Goal: Task Accomplishment & Management: Use online tool/utility

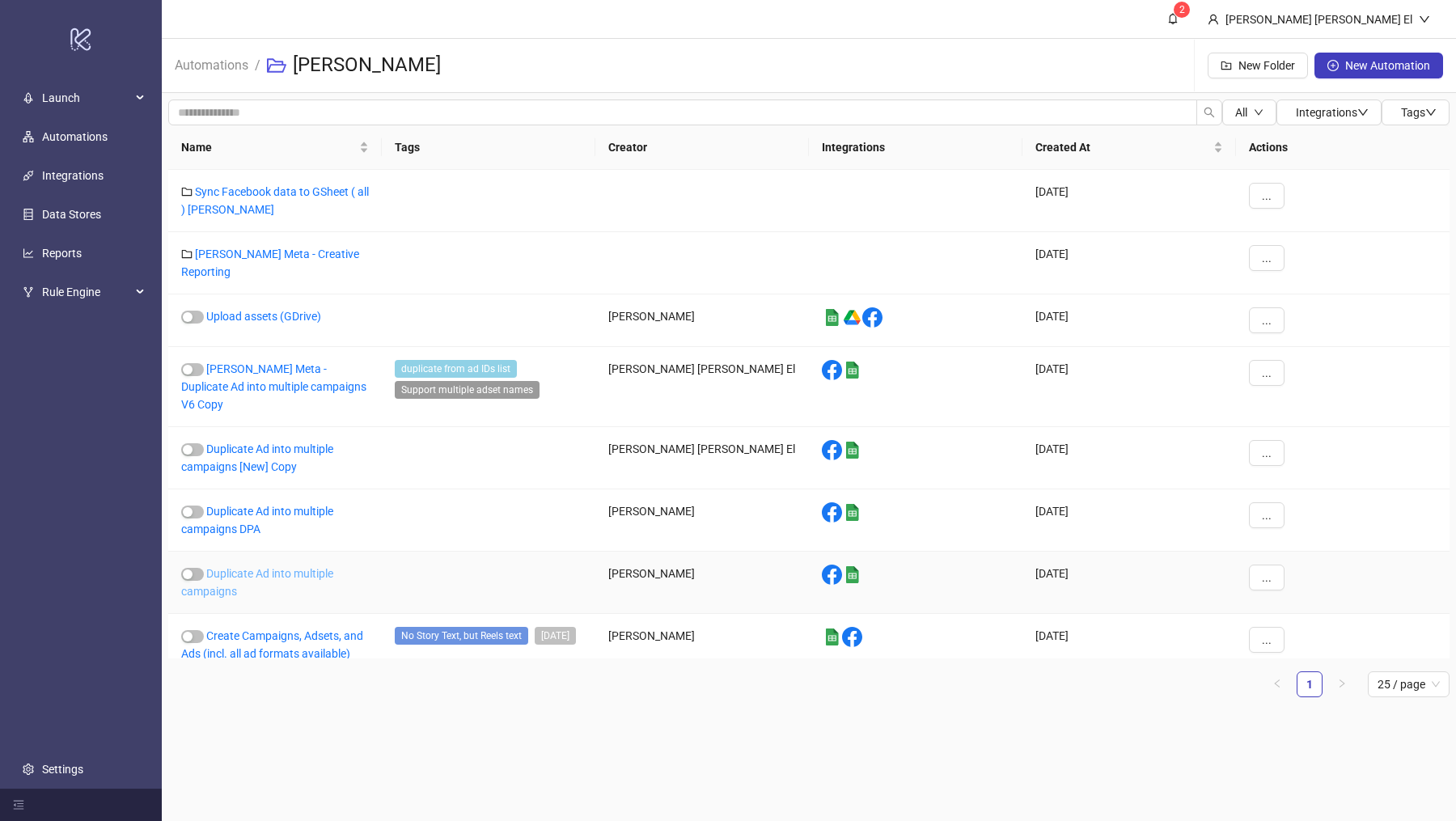
click at [235, 567] on link "Duplicate Ad into multiple campaigns" at bounding box center [256, 583] width 152 height 31
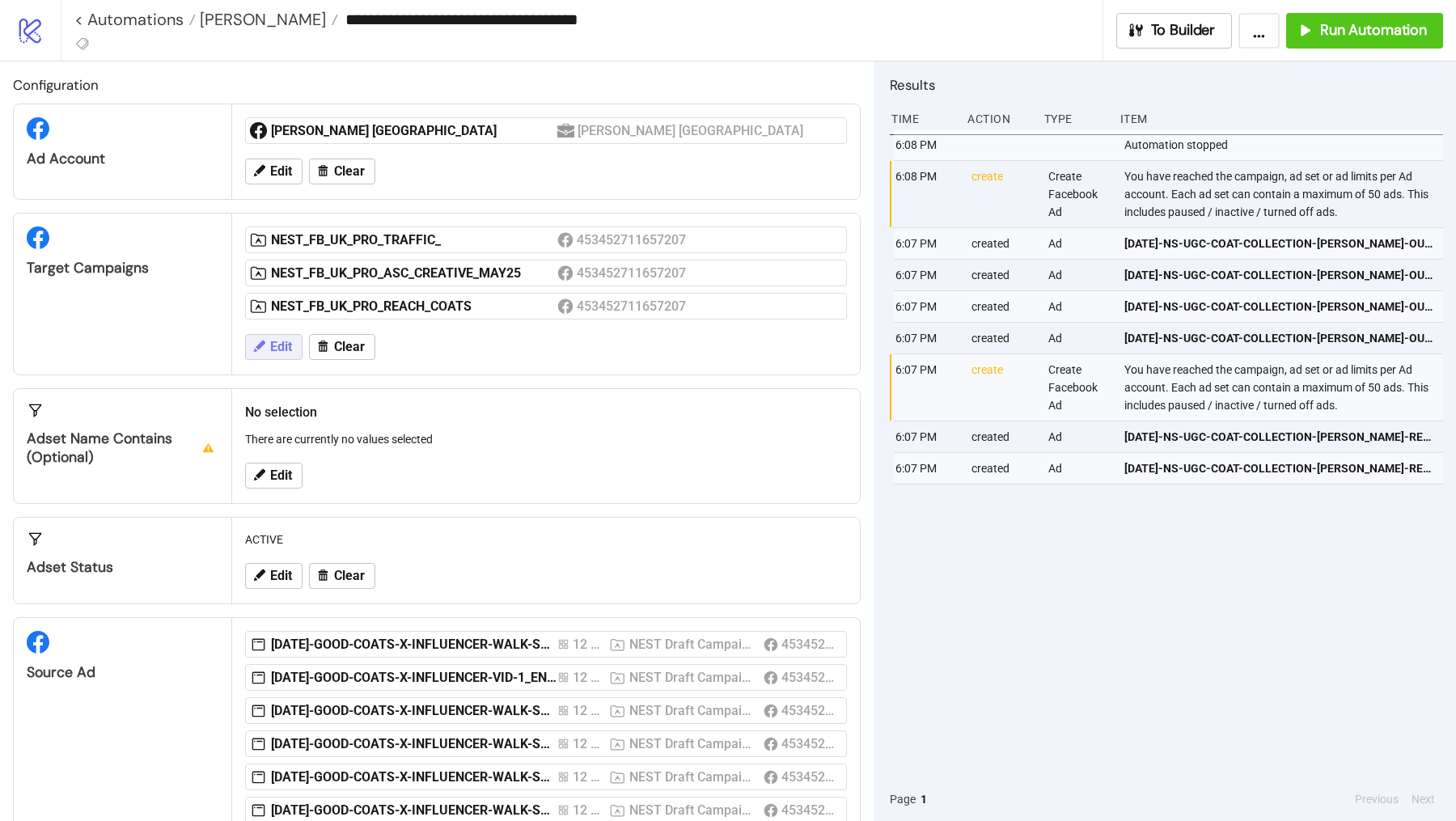
click at [291, 345] on button "Edit" at bounding box center [274, 347] width 57 height 25
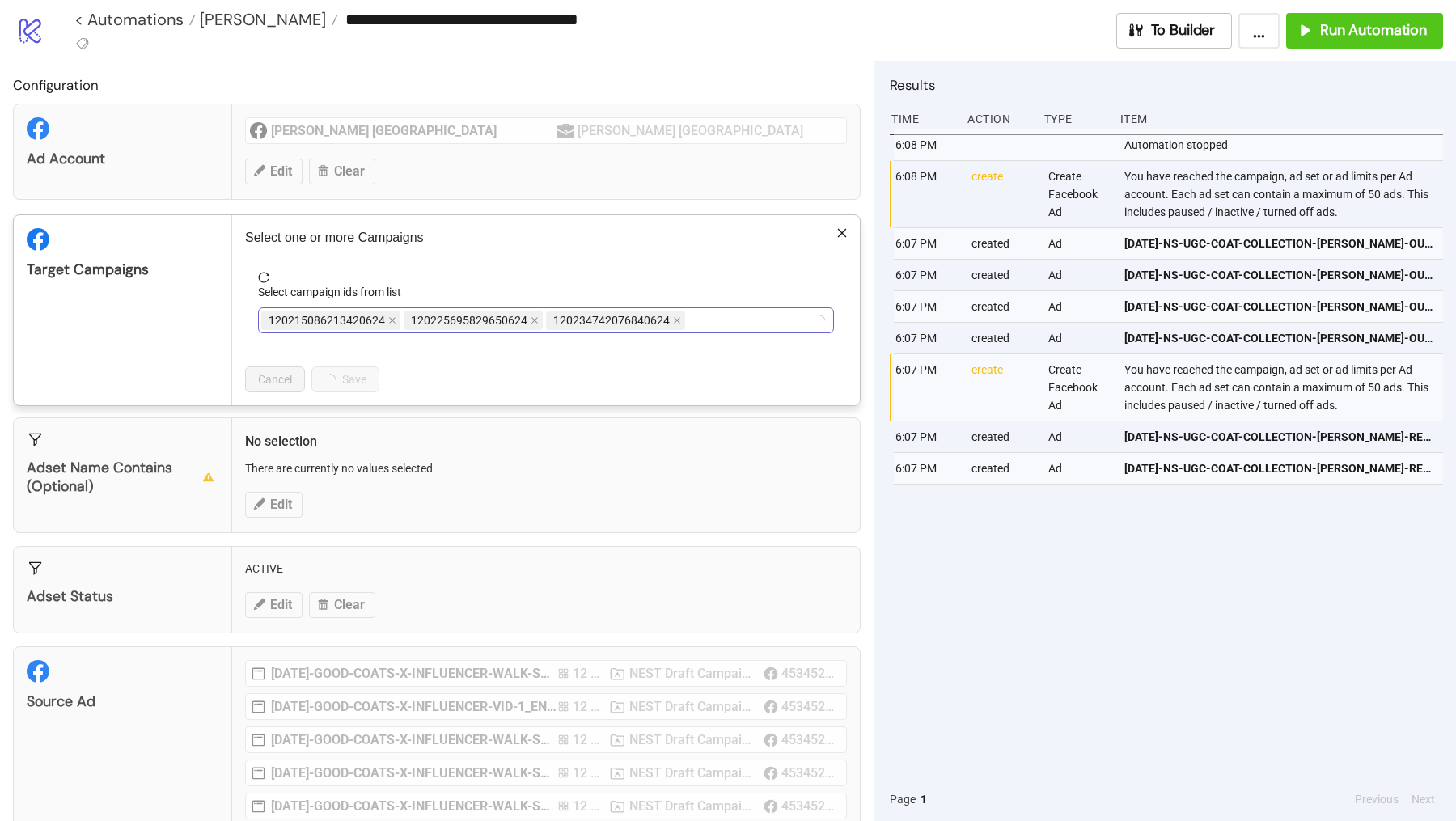
click at [674, 315] on span "120234742076840624" at bounding box center [615, 320] width 139 height 19
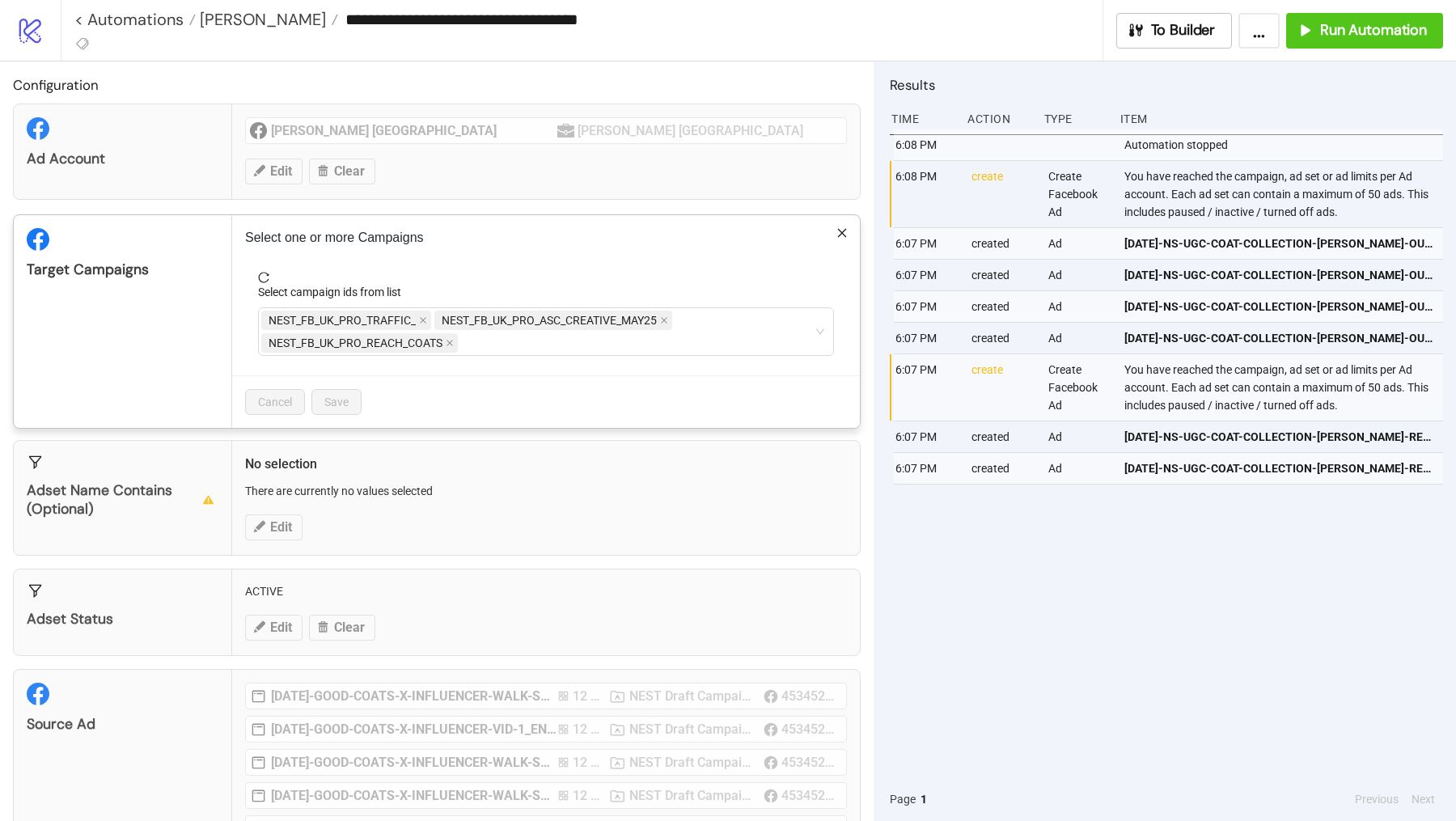
click at [666, 323] on span at bounding box center [663, 321] width 8 height 18
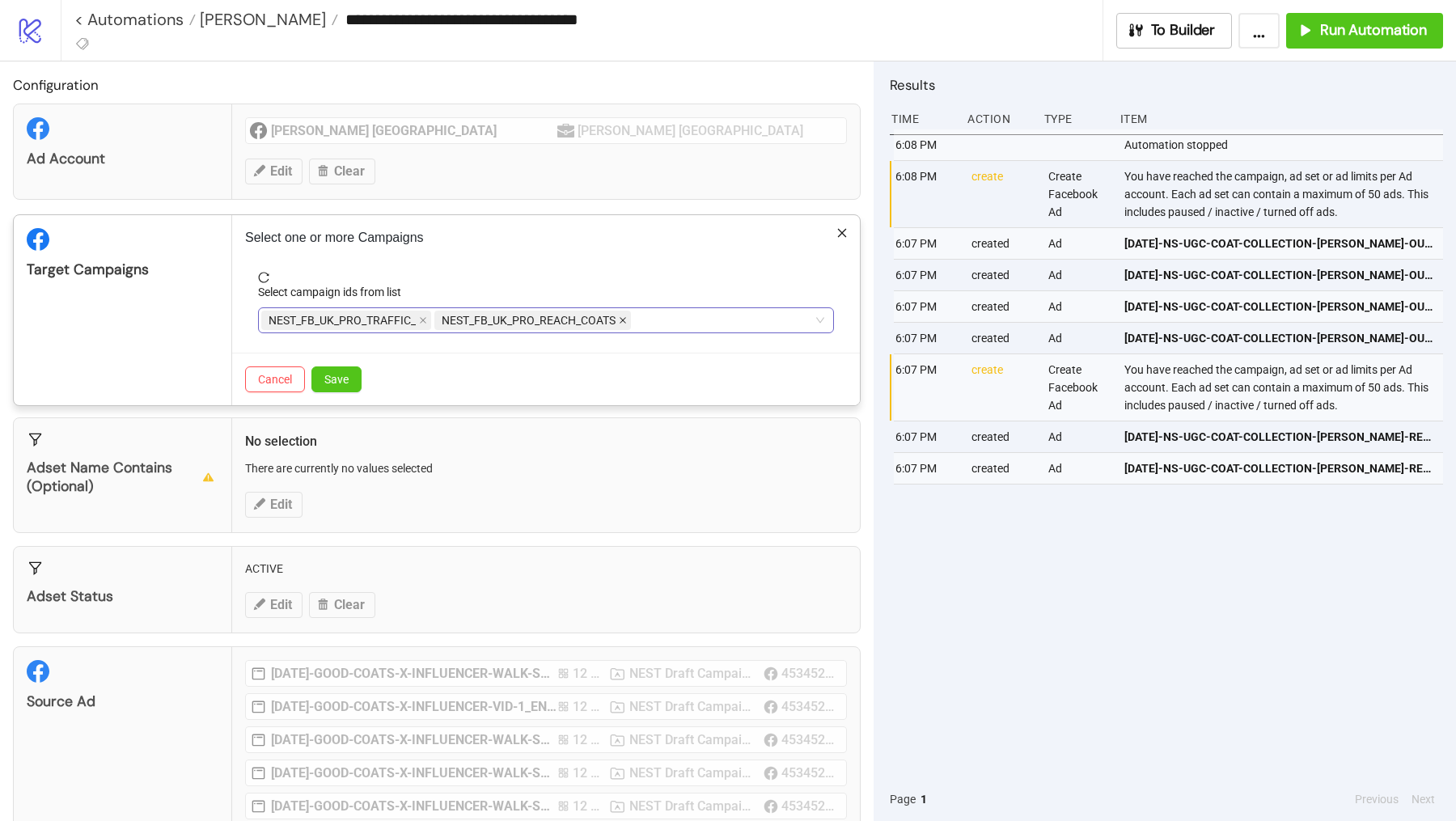
click at [619, 319] on icon "close" at bounding box center [623, 320] width 8 height 8
click at [463, 319] on div "NEST_FB_UK_PRO_TRAFFIC_" at bounding box center [537, 320] width 553 height 23
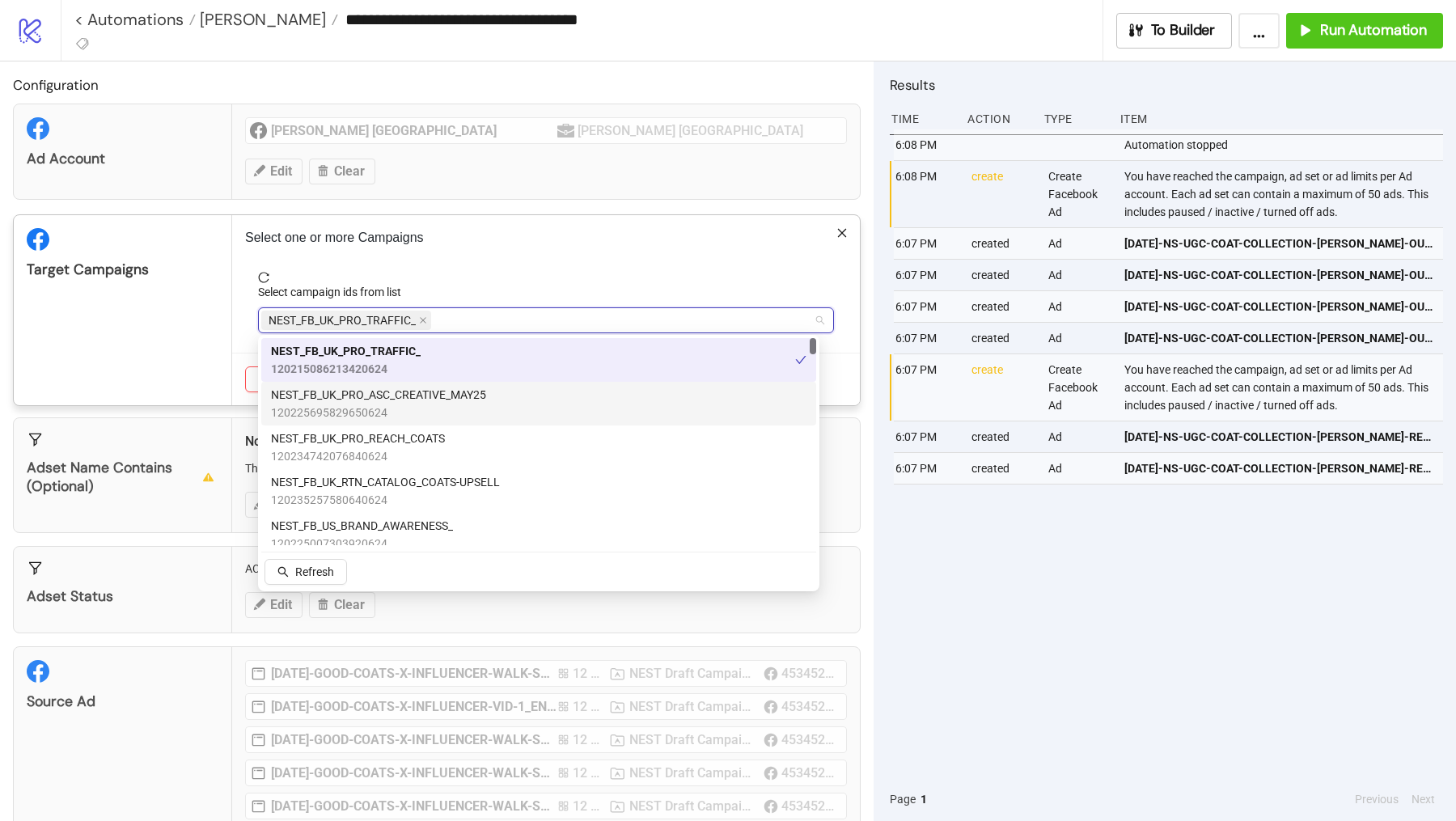
click at [413, 386] on span "NEST_FB_UK_PRO_ASC_CREATIVE_MAY25" at bounding box center [378, 395] width 215 height 18
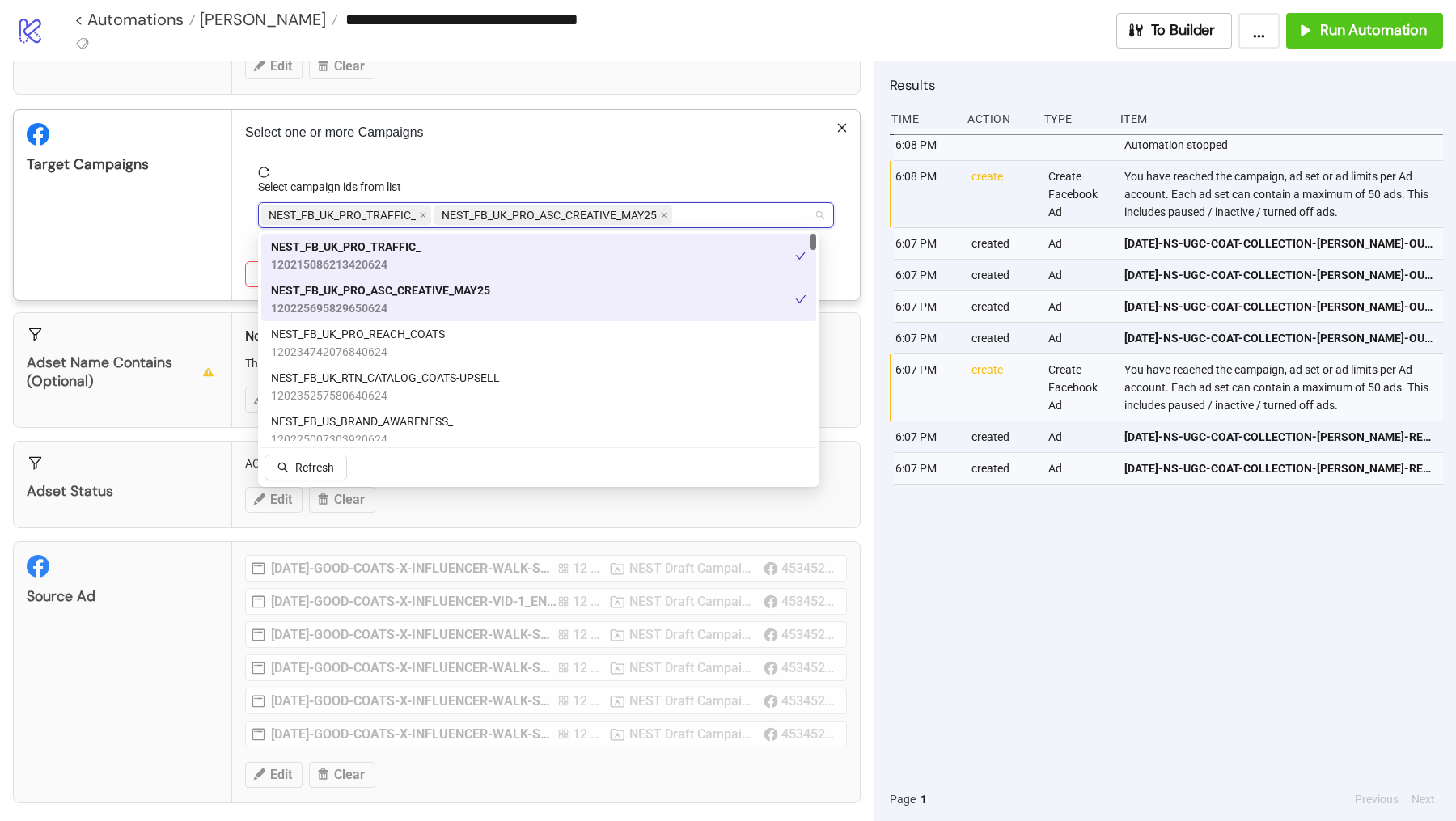
scroll to position [104, 0]
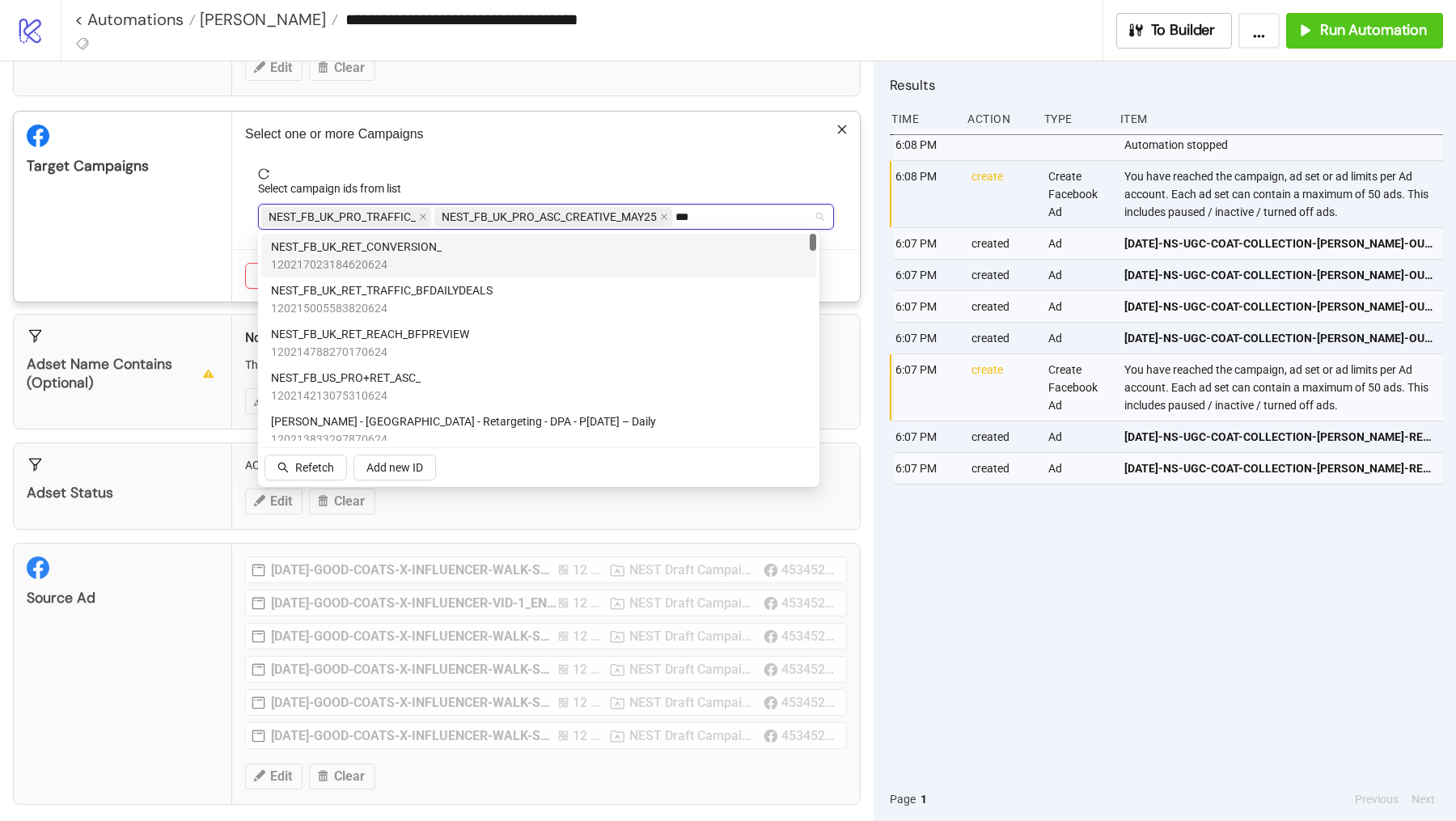
click at [414, 265] on span "120217023184620624" at bounding box center [356, 265] width 171 height 18
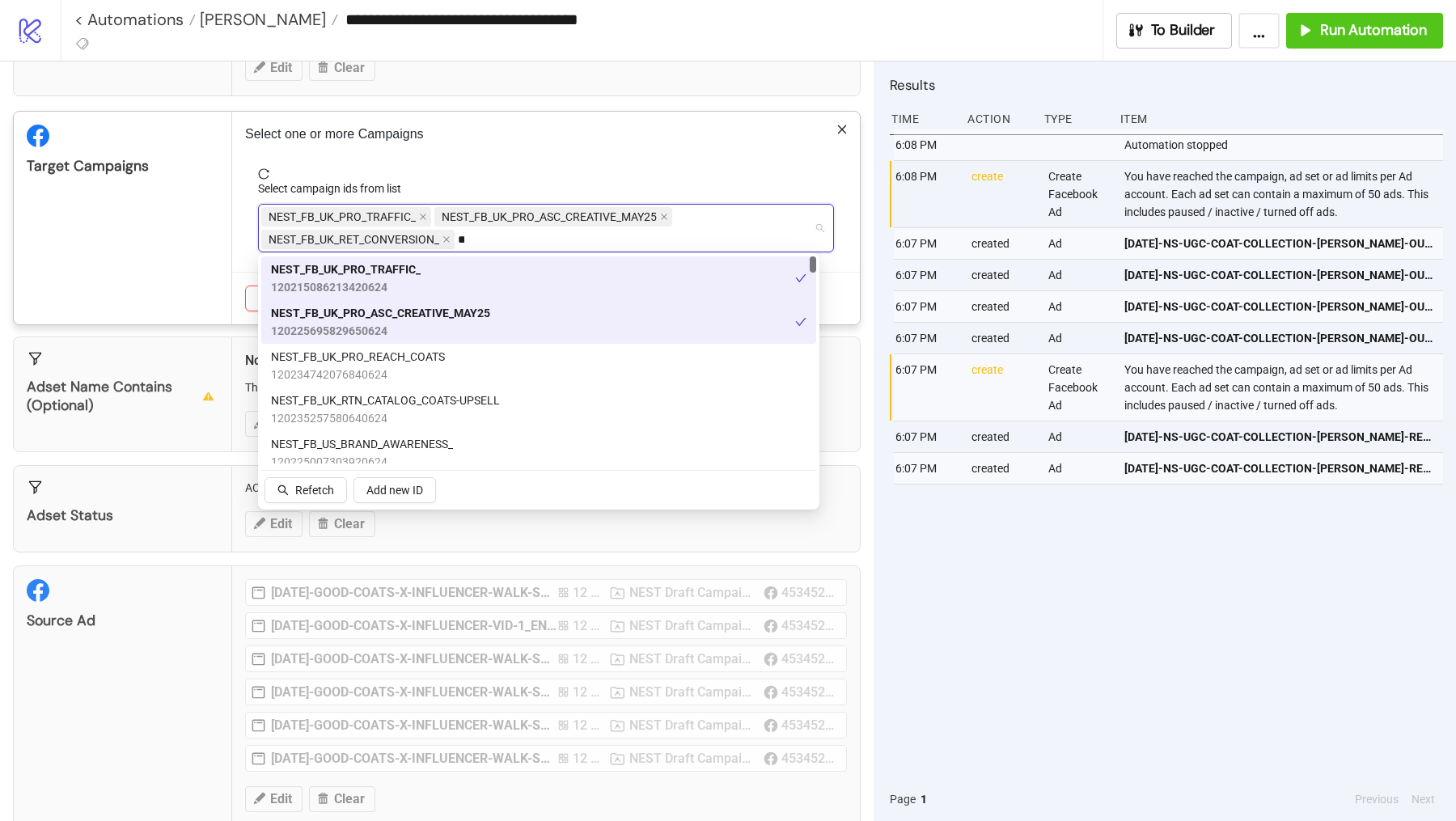
type input "***"
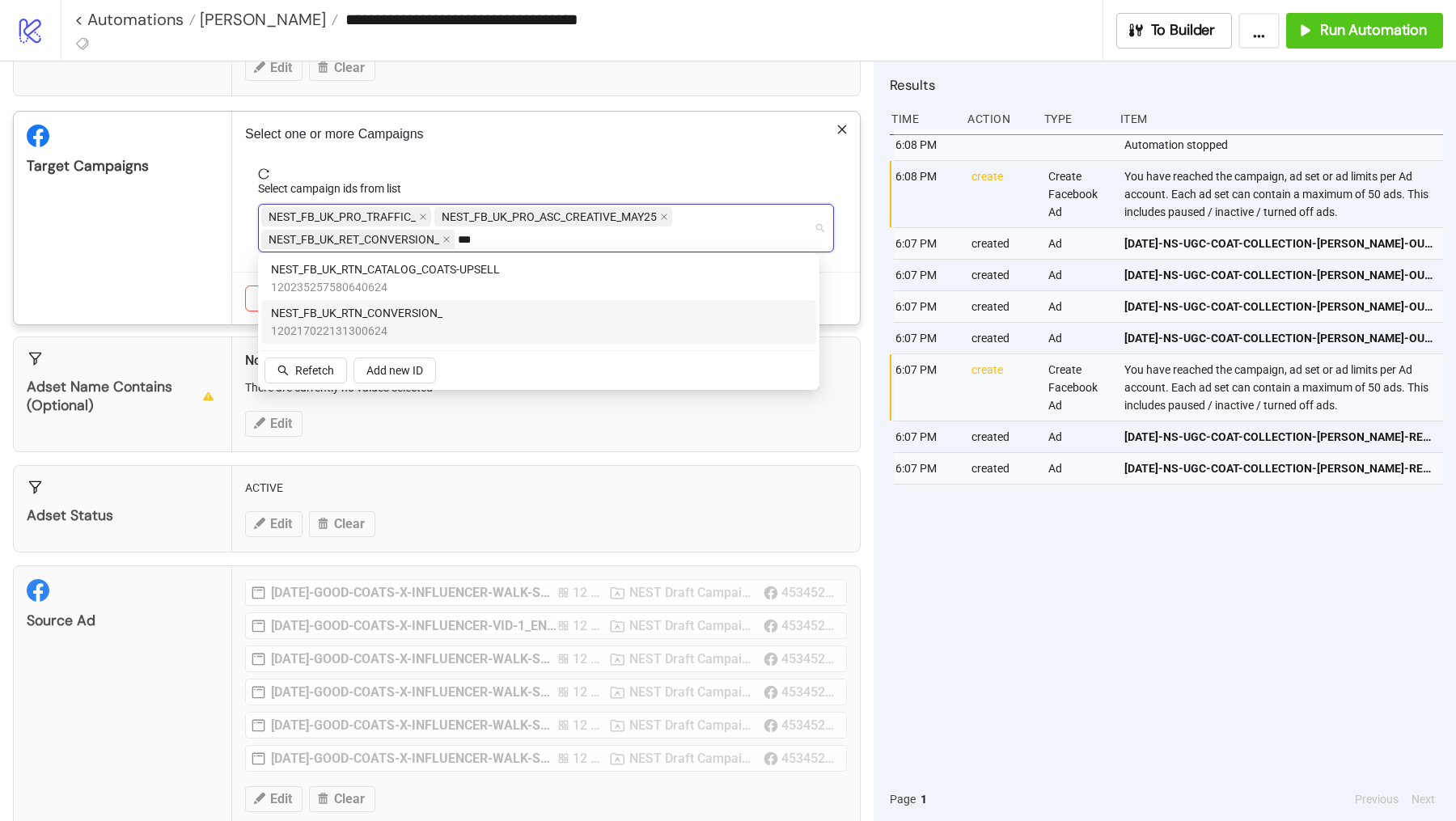
click at [365, 312] on span "NEST_FB_UK_RTN_CONVERSION_" at bounding box center [356, 314] width 172 height 18
click at [203, 270] on div "Target Campaigns" at bounding box center [123, 218] width 218 height 213
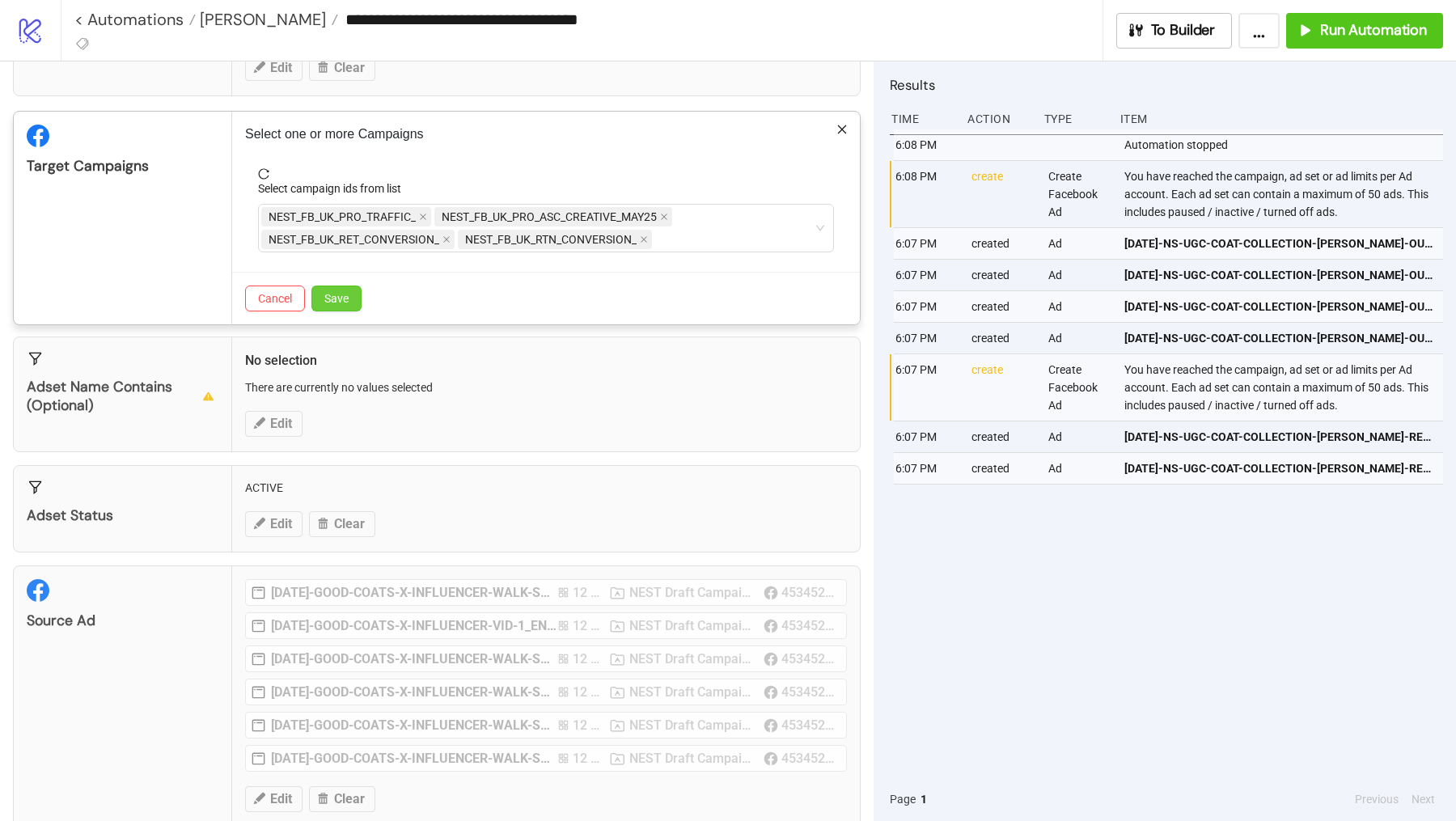
click at [344, 285] on button "Save" at bounding box center [336, 298] width 50 height 25
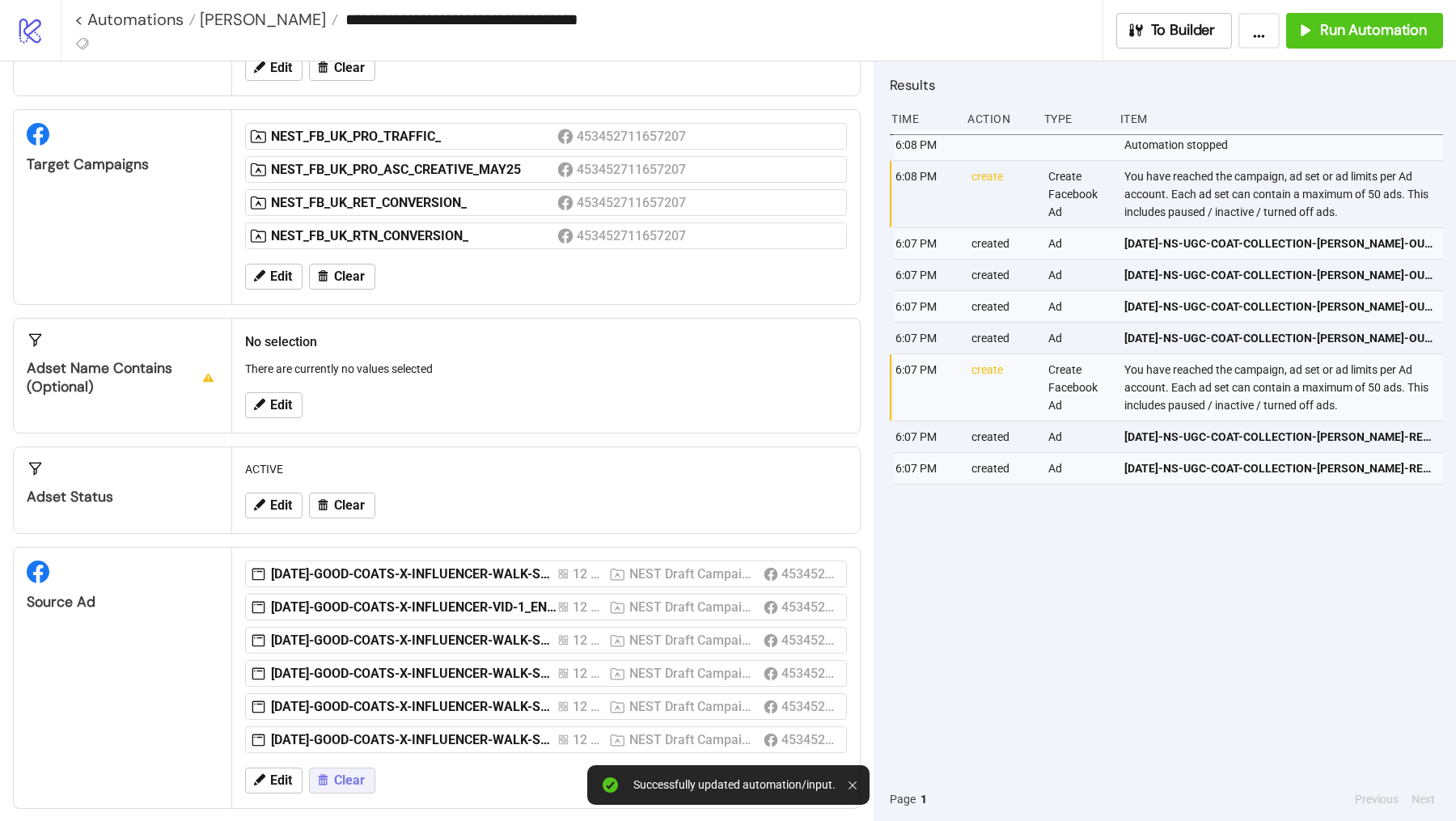
click at [346, 774] on span "Clear" at bounding box center [350, 781] width 31 height 15
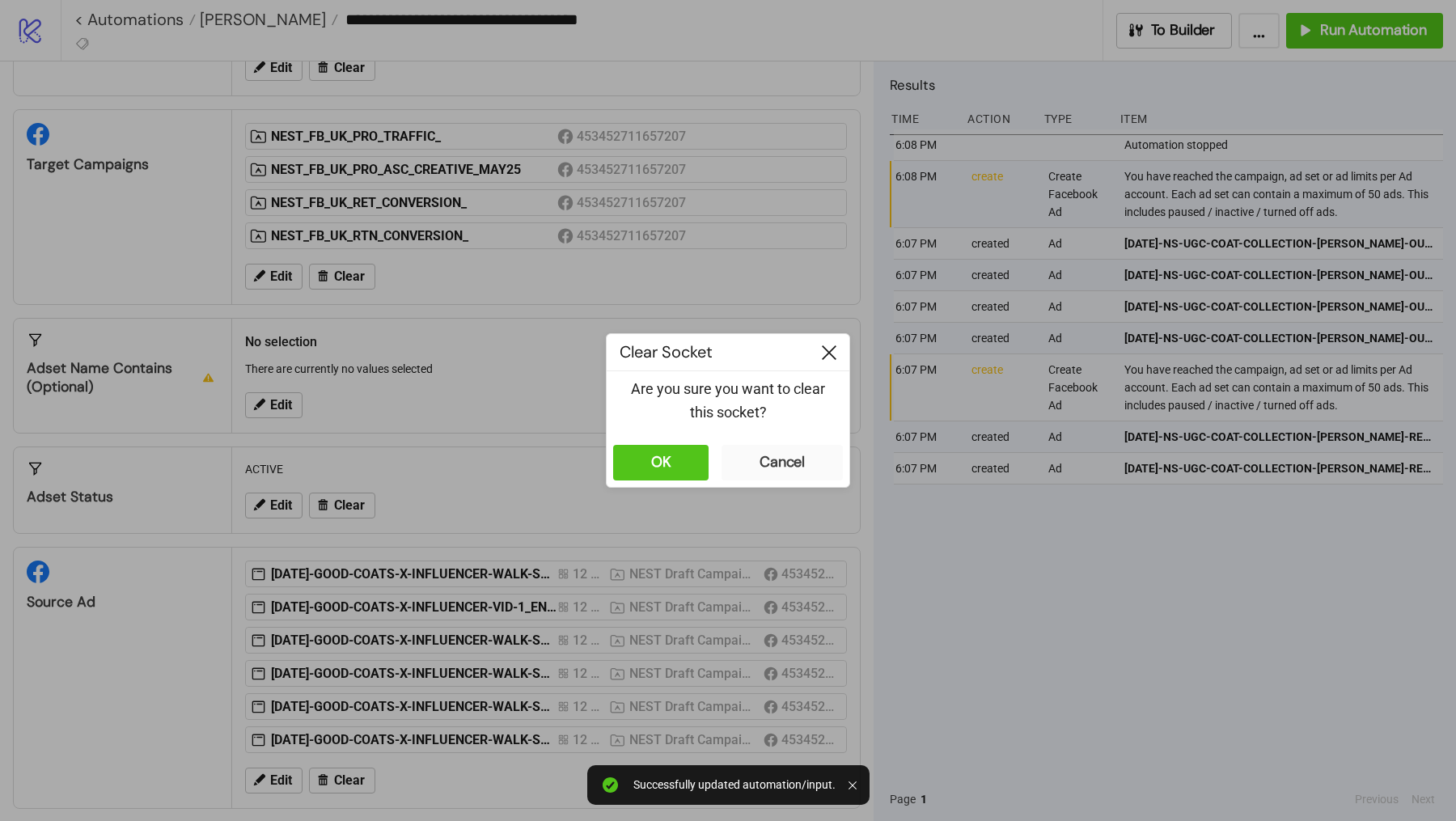
click at [830, 357] on icon at bounding box center [829, 353] width 15 height 15
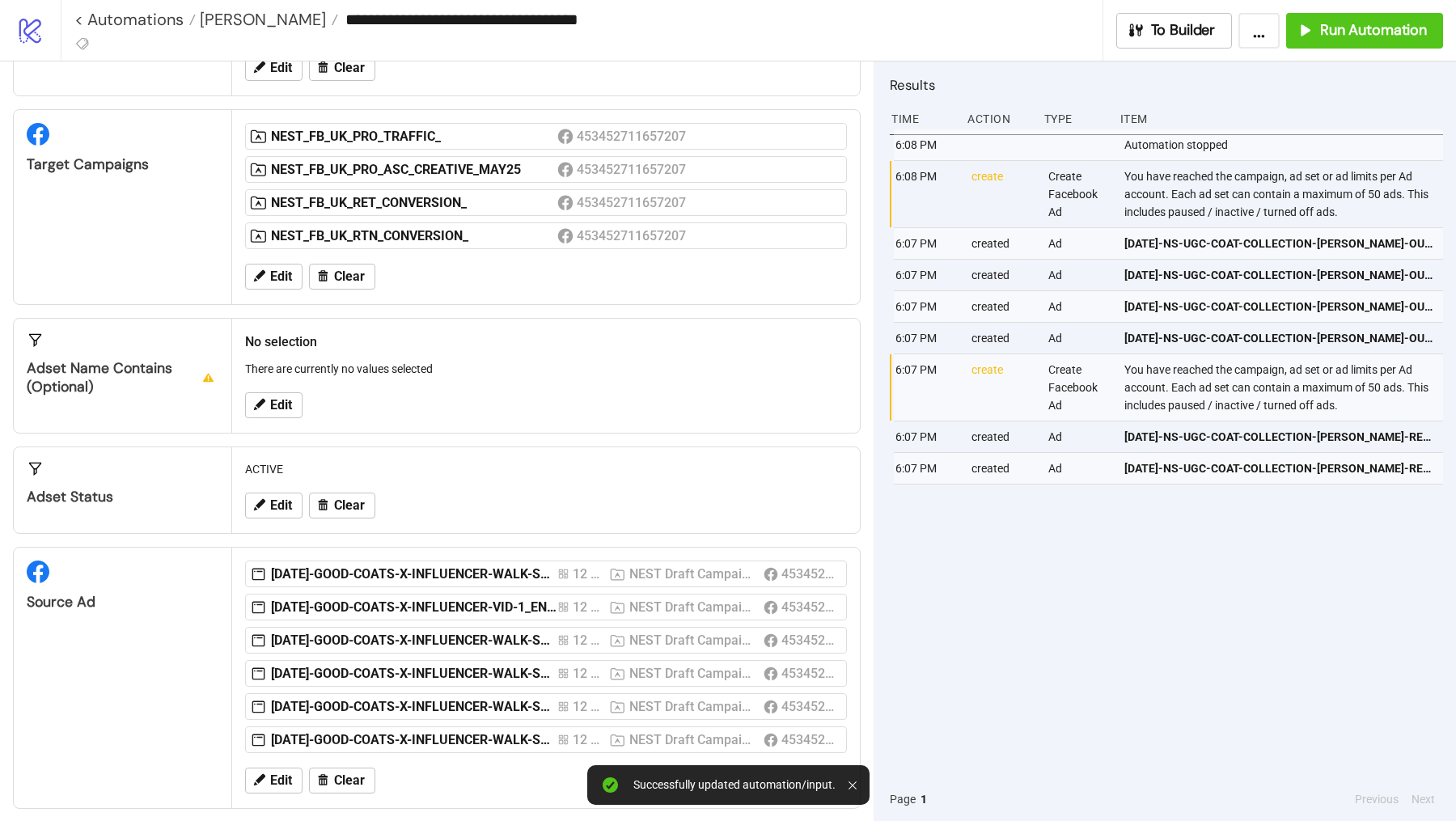
scroll to position [106, 0]
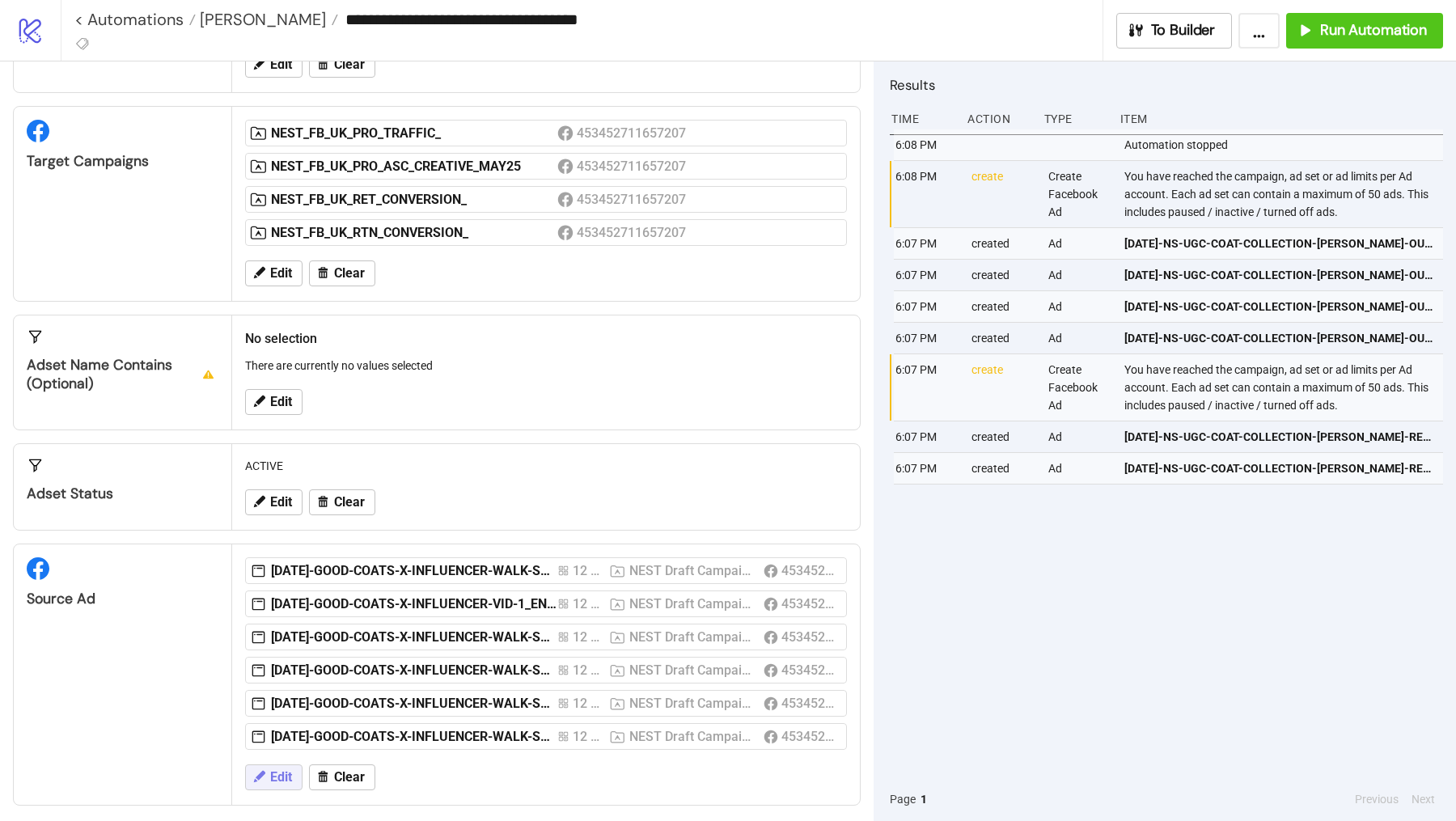
click at [284, 770] on span "Edit" at bounding box center [281, 777] width 22 height 15
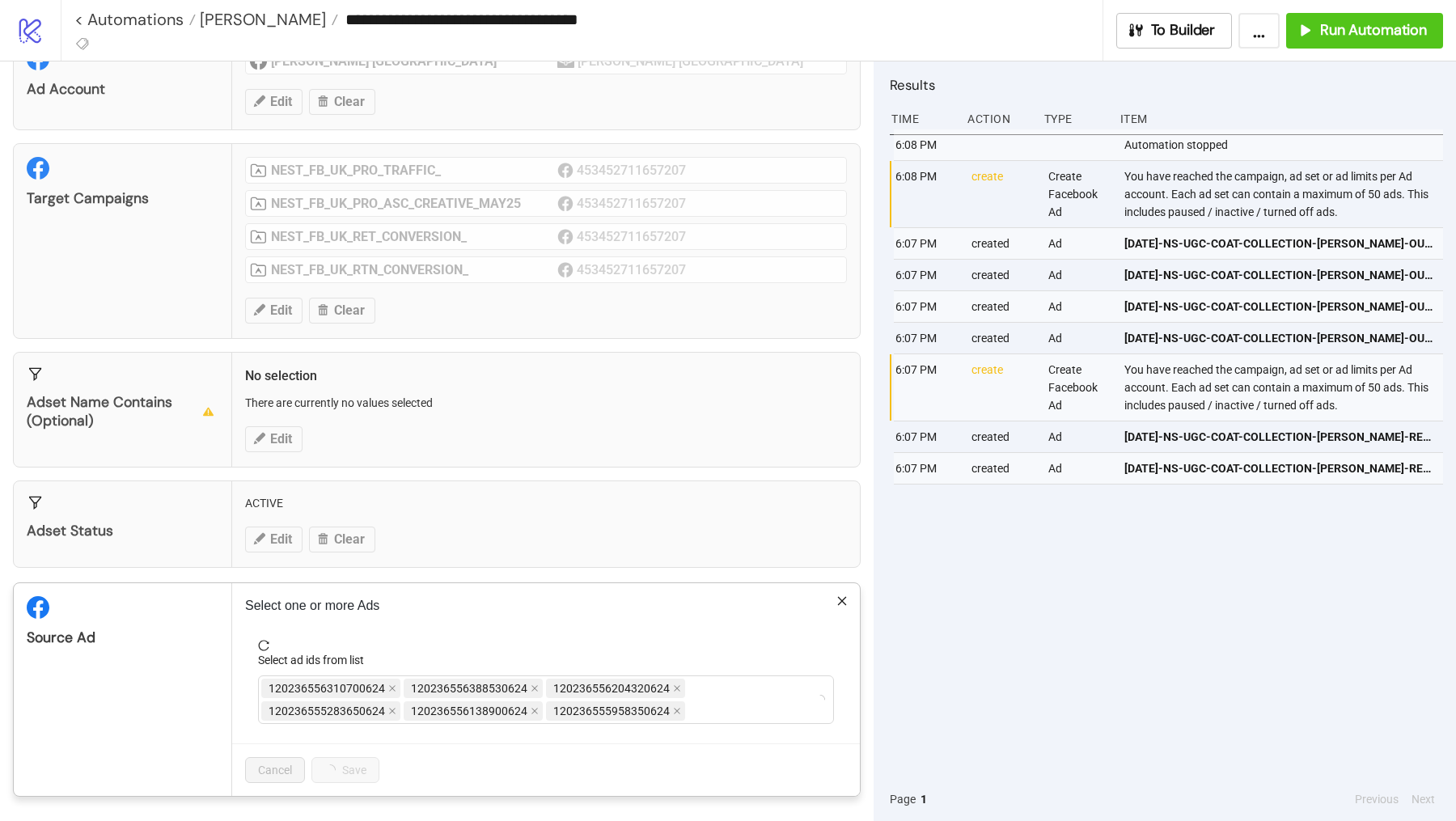
scroll to position [62, 0]
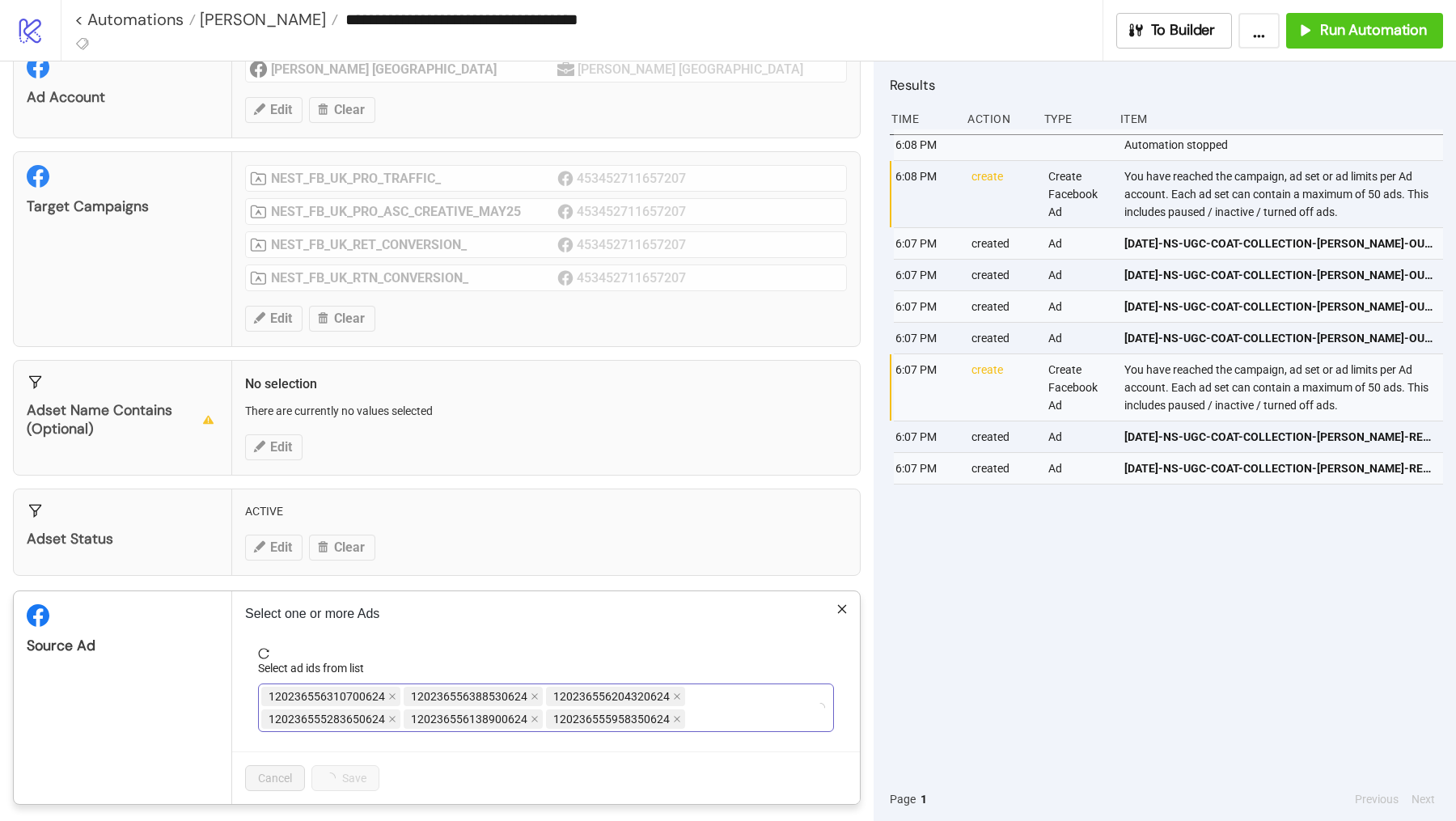
click at [702, 709] on div "120236556310700624 120236556388530624 120236556204320624 120236555283650624 120…" at bounding box center [537, 708] width 553 height 45
click at [673, 687] on span at bounding box center [676, 696] width 8 height 18
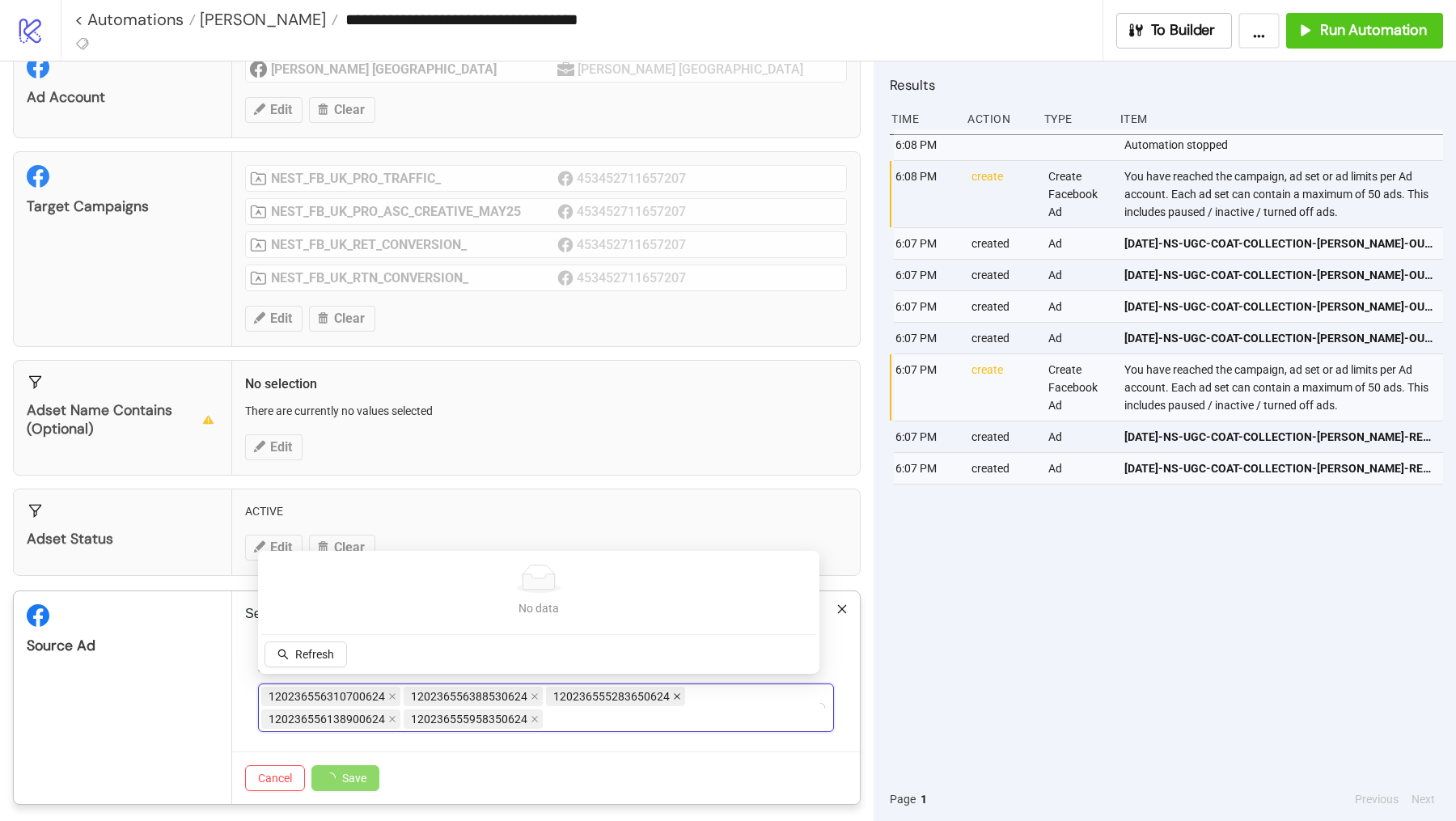
click at [673, 693] on icon "close" at bounding box center [676, 696] width 8 height 8
click at [668, 686] on div "120236556310700624 120236556388530624 120236555283650624 120236556138900624 120…" at bounding box center [537, 708] width 553 height 45
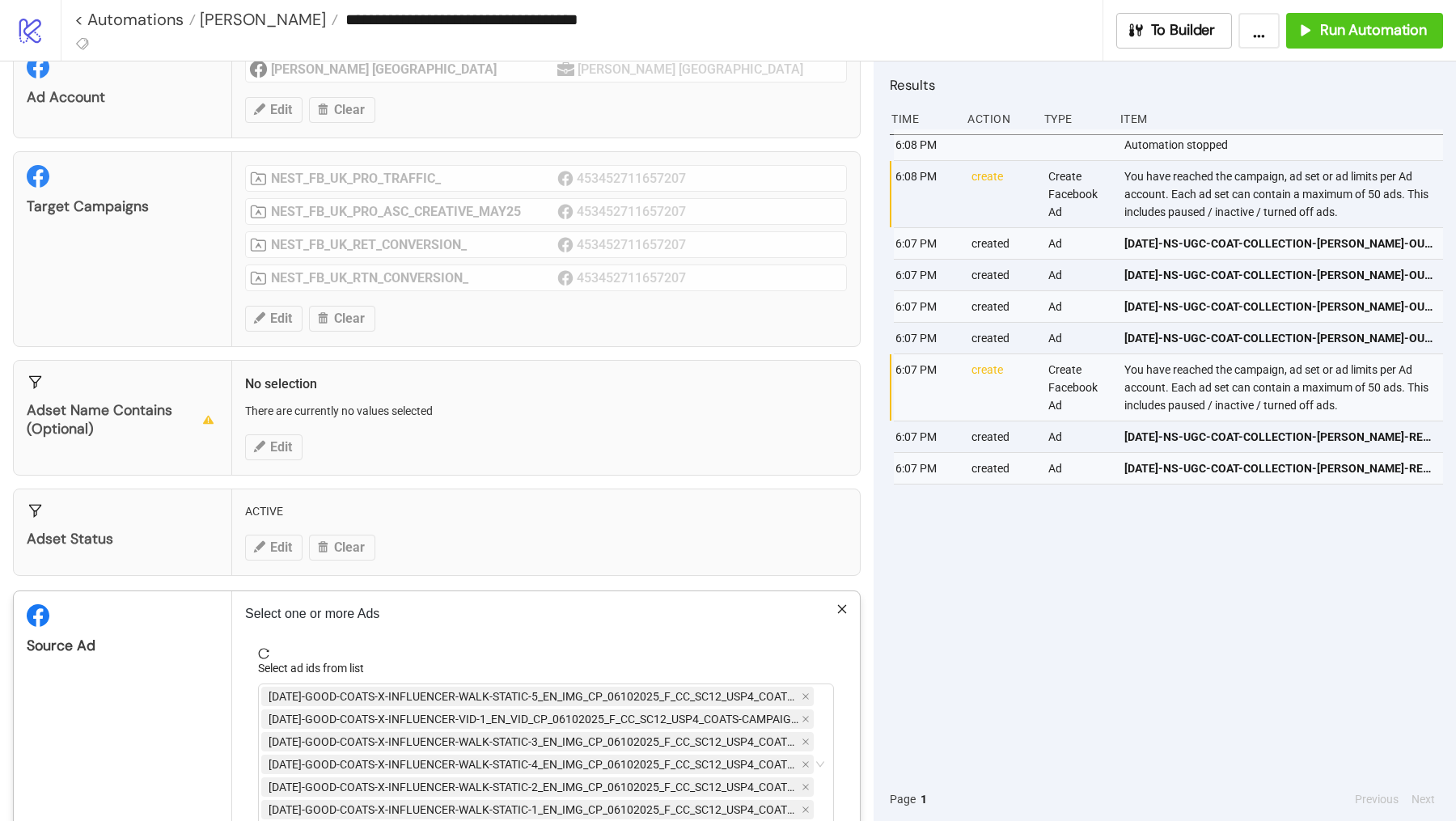
click at [668, 687] on span "[DATE]-GOOD-COATS-X-INFLUENCER-WALK-STATIC-5_EN_IMG_CP_06102025_F_CC_SC12_USP4_…" at bounding box center [533, 696] width 530 height 18
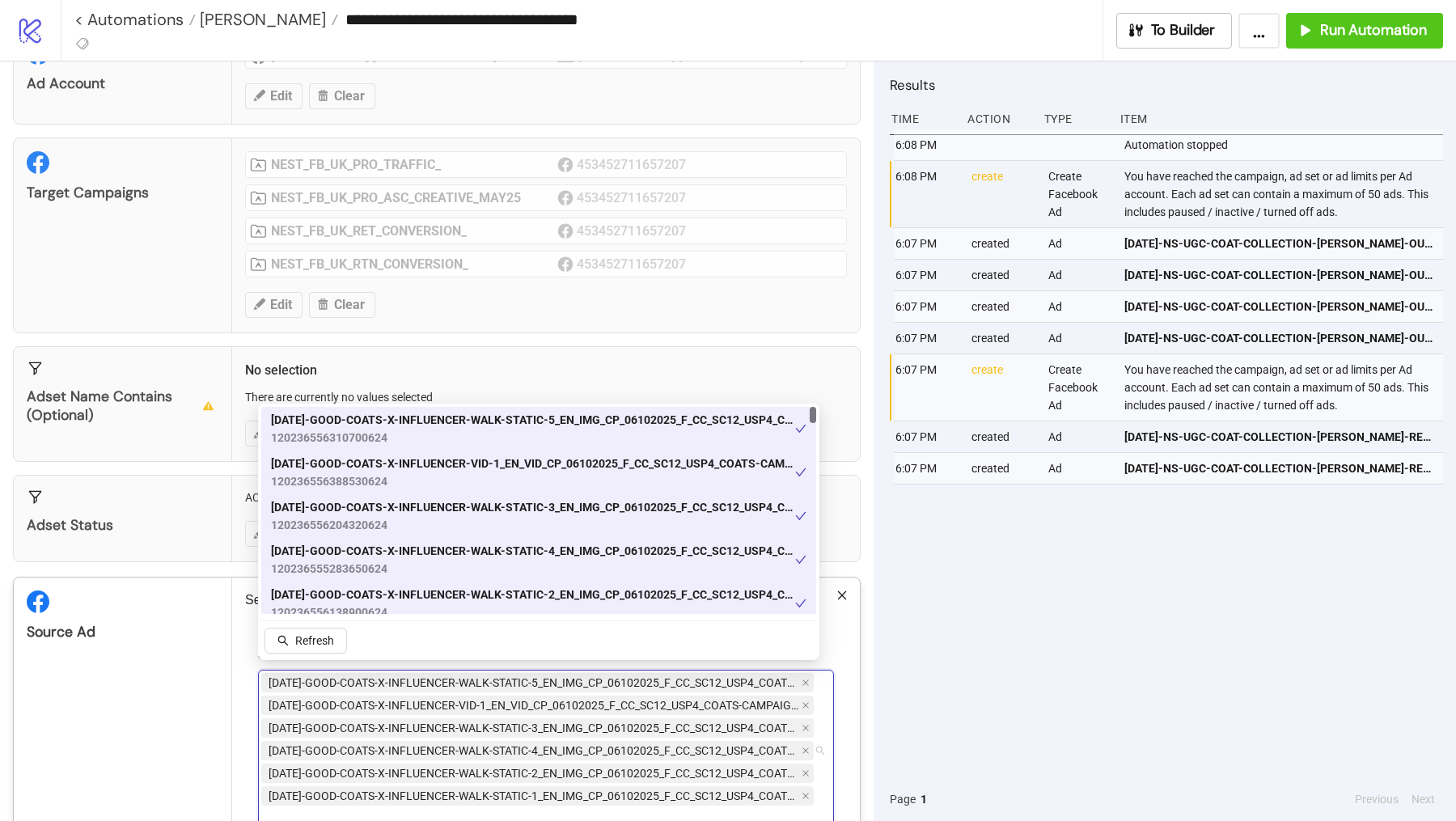
click at [598, 583] on div "[DATE]-GOOD-COATS-X-INFLUENCER-WALK-STATIC-2_EN_IMG_CP_06102025_F_CC_SC12_USP4_…" at bounding box center [538, 604] width 554 height 44
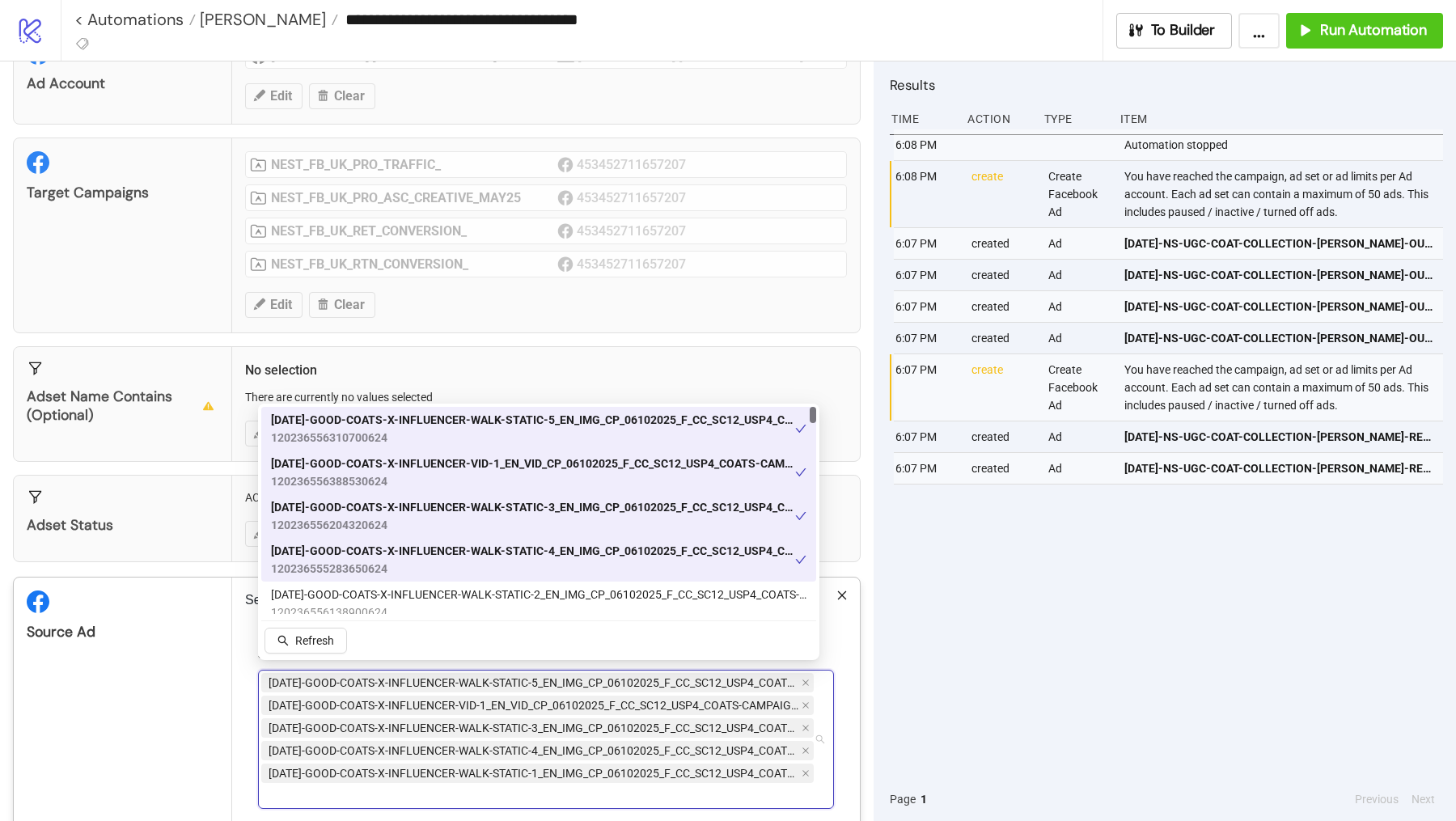
click at [598, 524] on span "120236556204320624" at bounding box center [533, 526] width 524 height 18
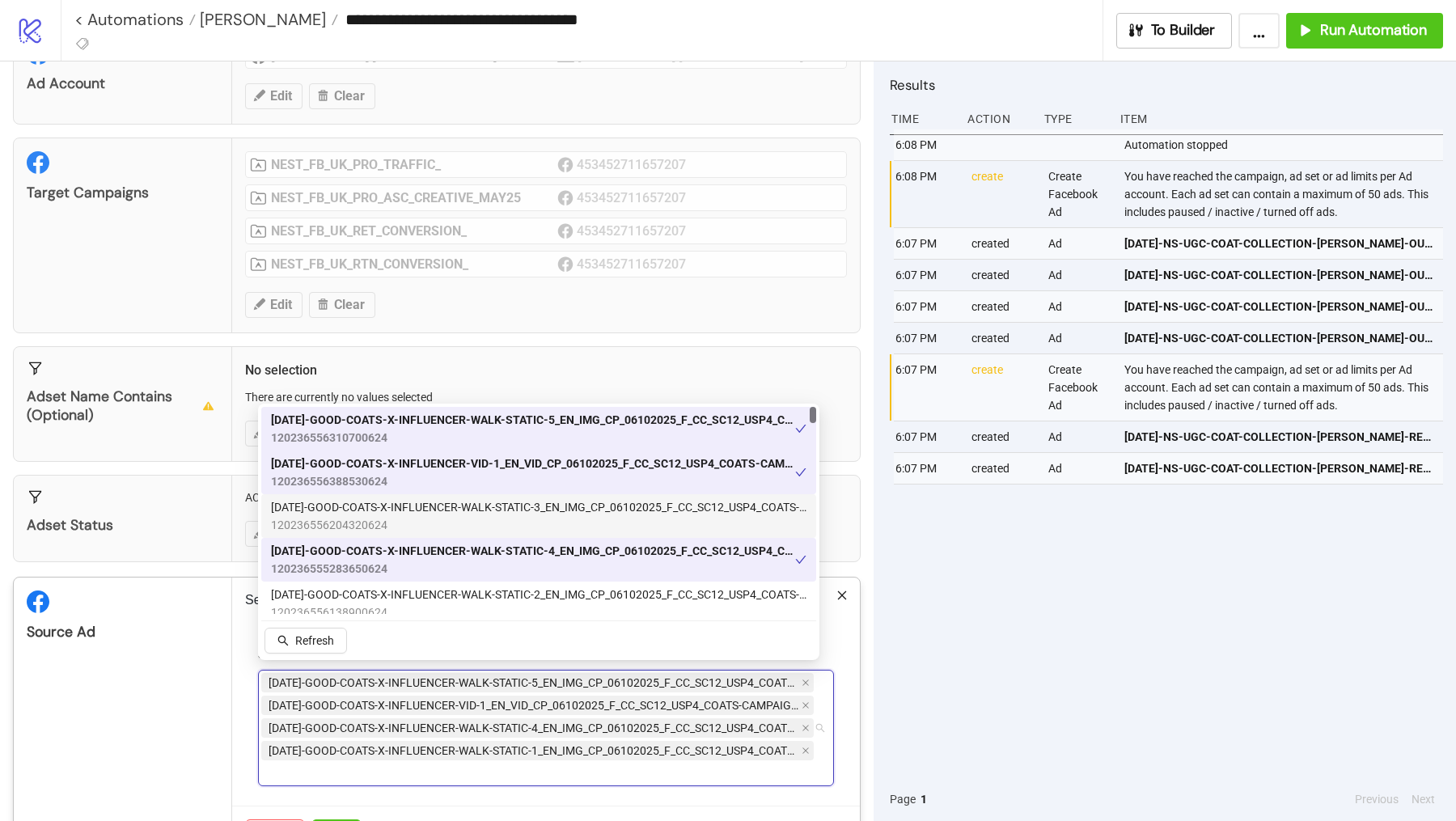
click at [598, 497] on div "[DATE]-GOOD-COATS-X-INFLUENCER-WALK-STATIC-3_EN_IMG_CP_06102025_F_CC_SC12_USP4_…" at bounding box center [538, 516] width 554 height 44
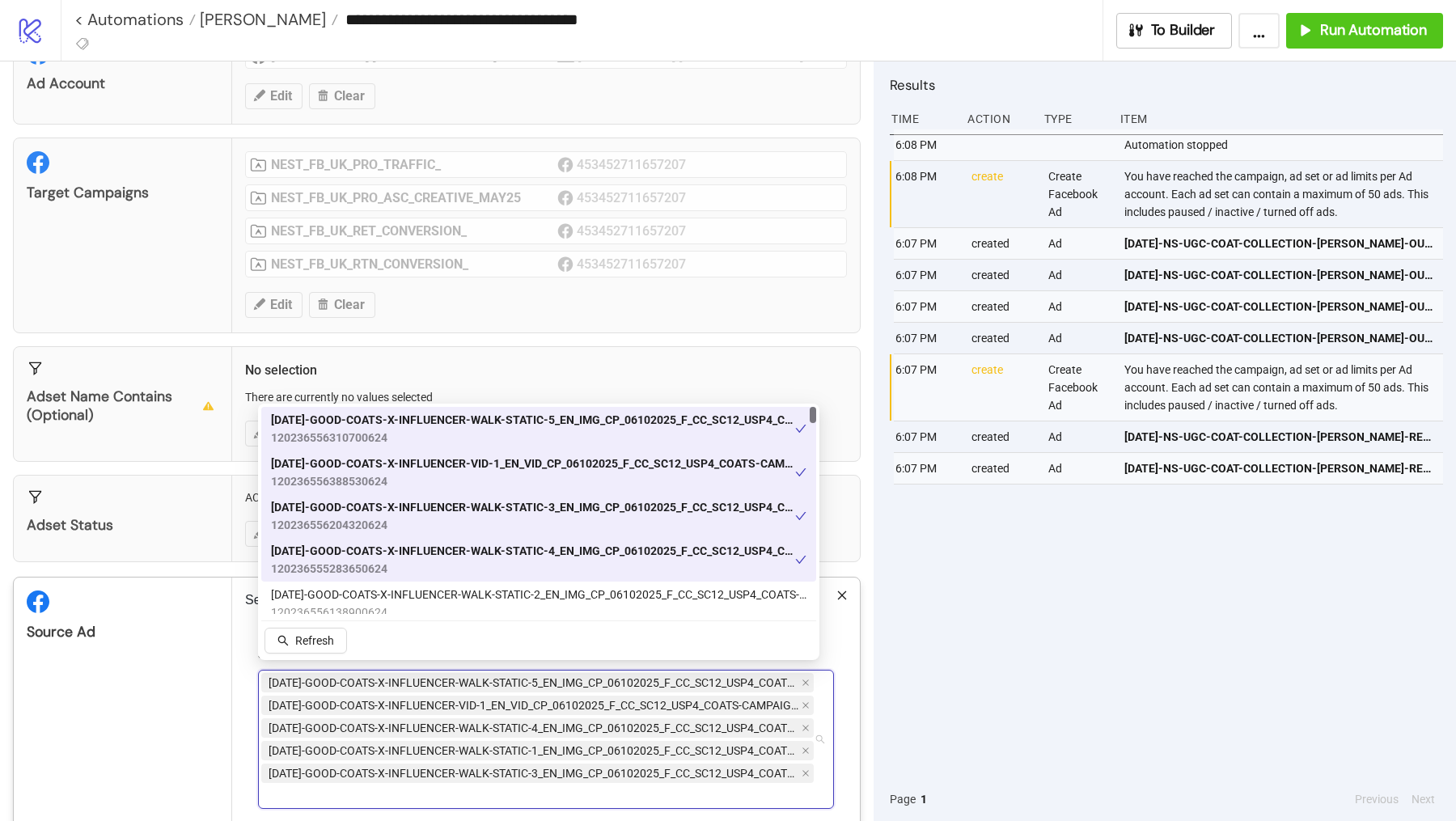
click at [597, 481] on span "120236556388530624" at bounding box center [533, 482] width 524 height 18
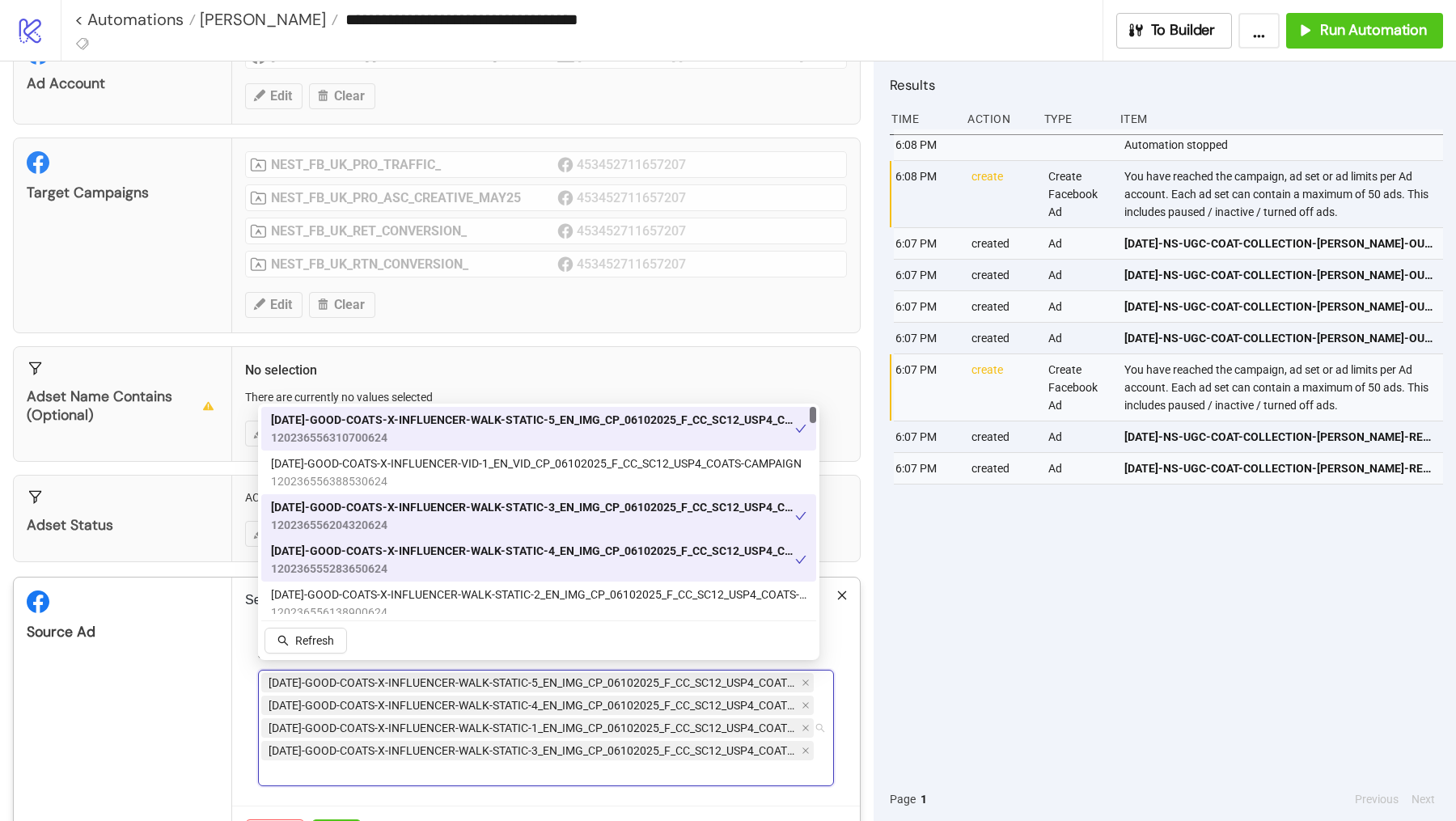
click at [597, 438] on span "120236556310700624" at bounding box center [533, 438] width 524 height 18
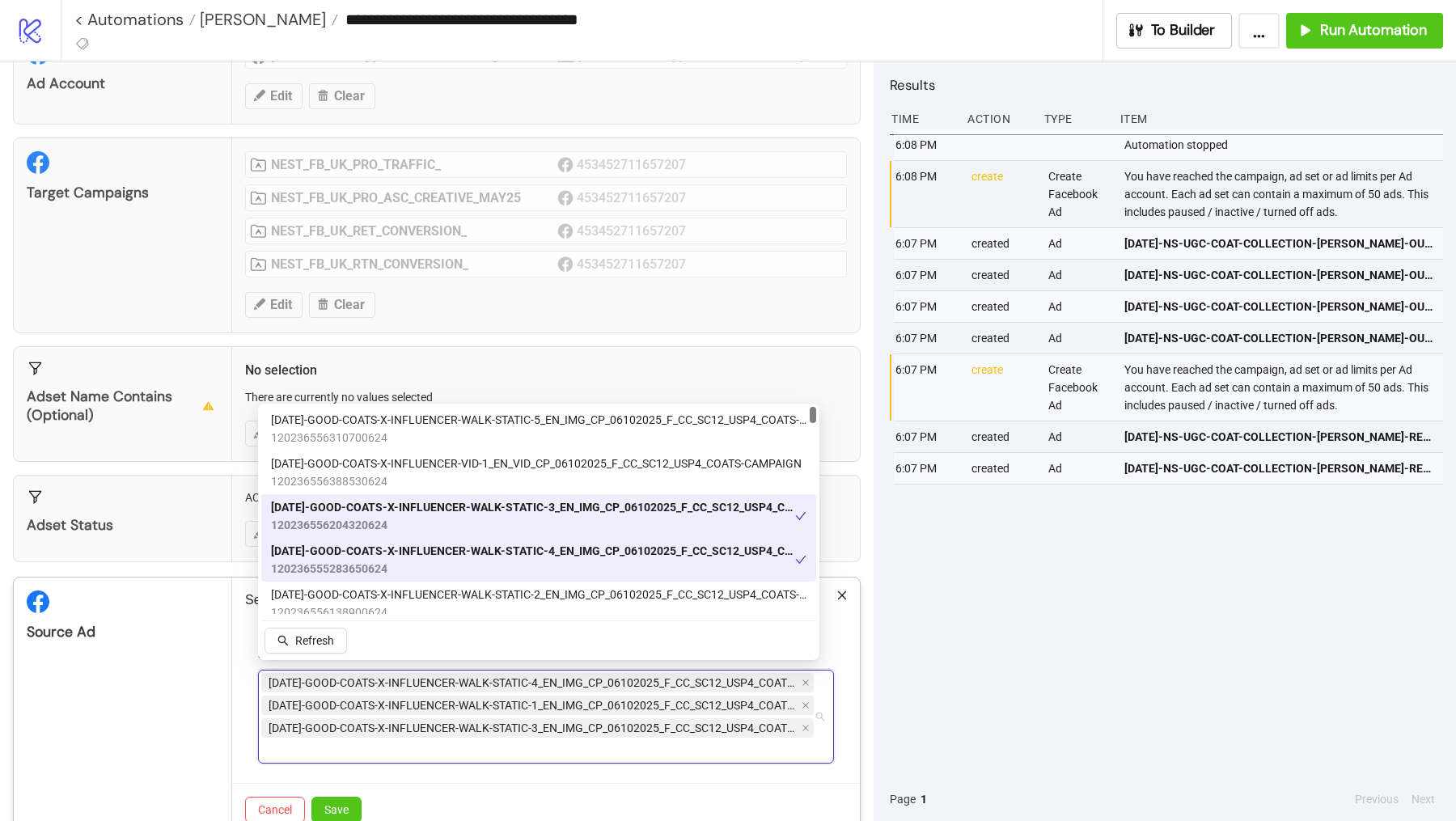
click at [590, 529] on span "120236556204320624" at bounding box center [533, 526] width 524 height 18
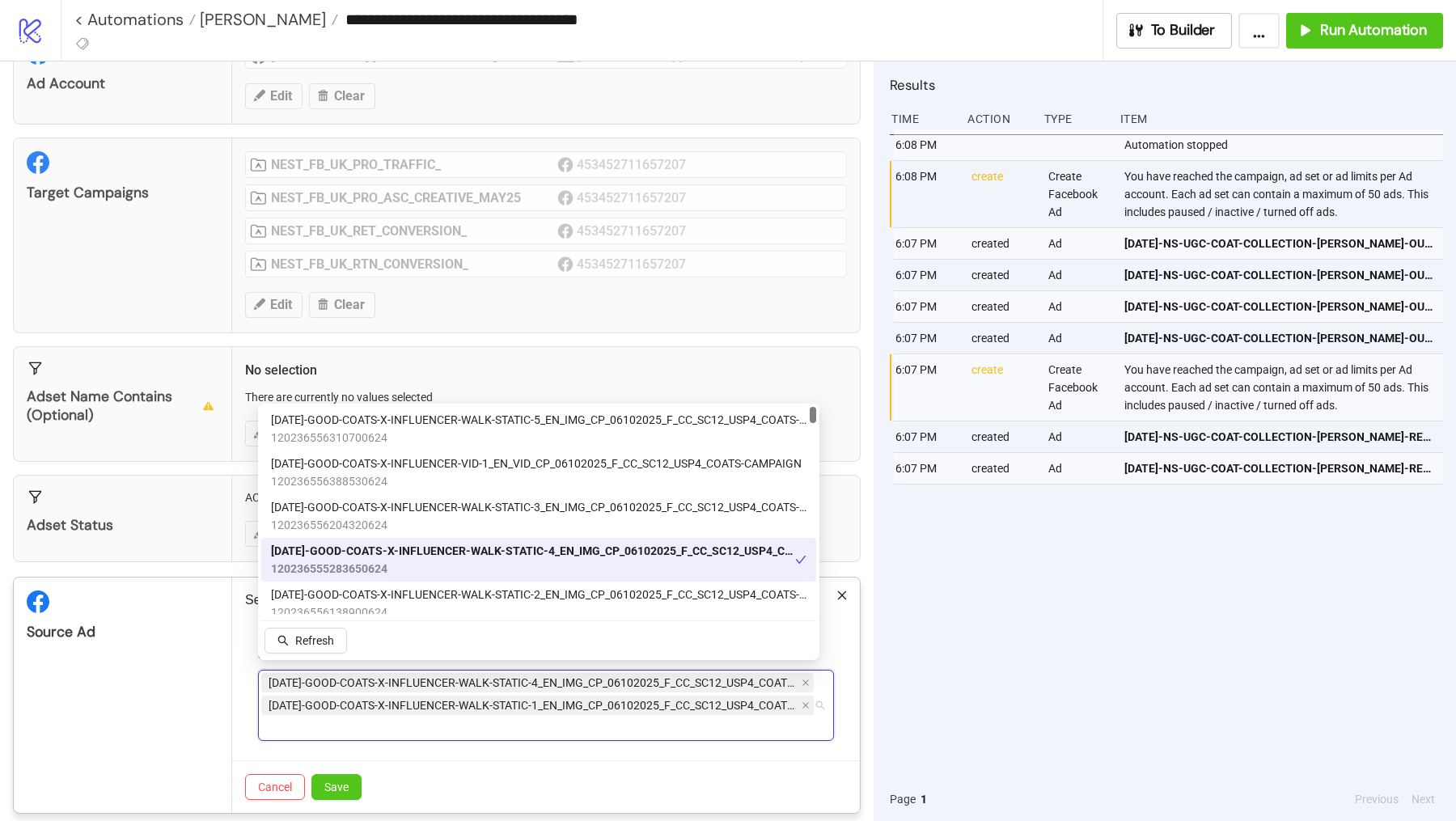
click at [582, 562] on span "120236555283650624" at bounding box center [533, 569] width 524 height 18
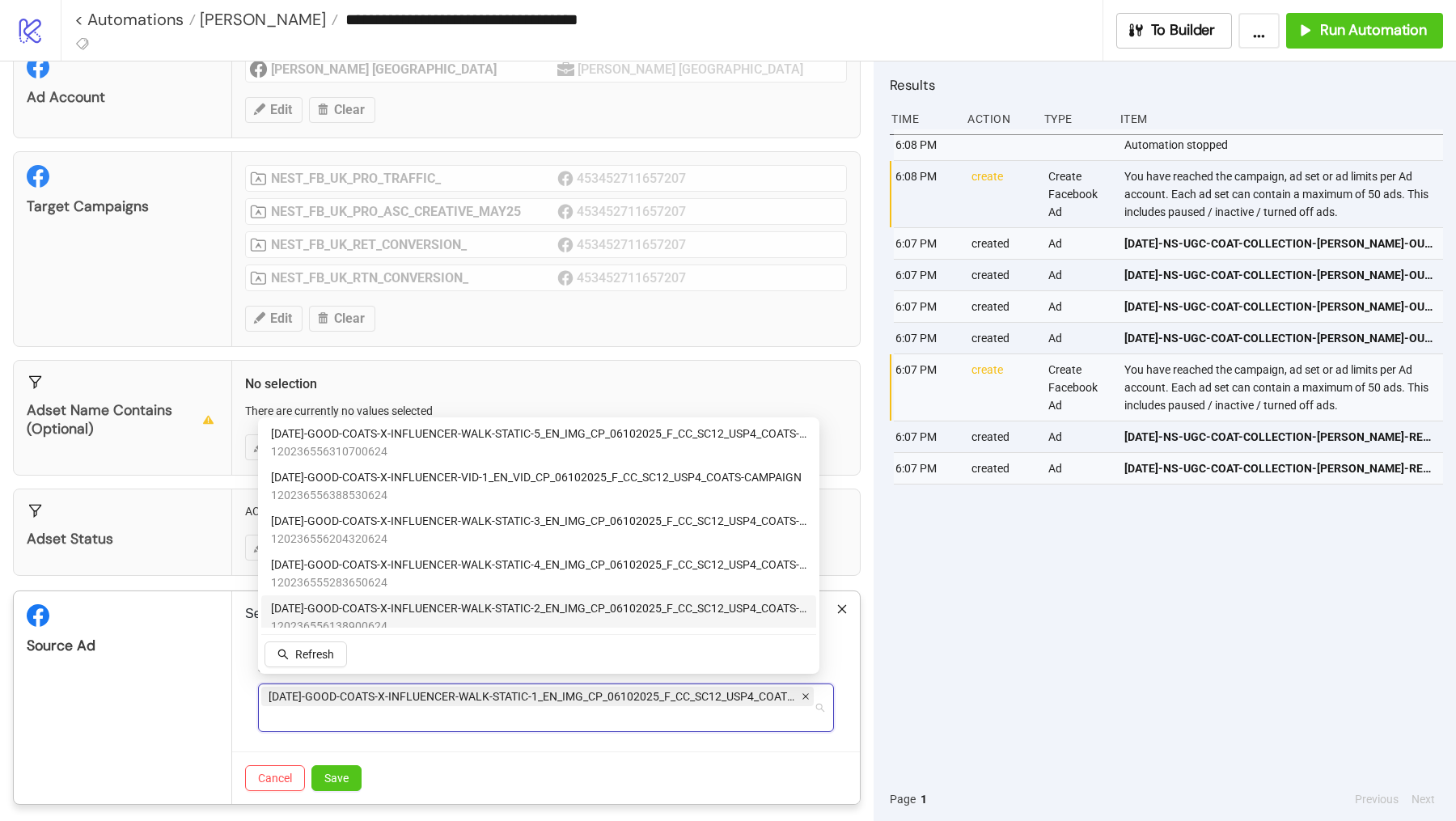
click at [802, 693] on icon "close" at bounding box center [805, 696] width 8 height 8
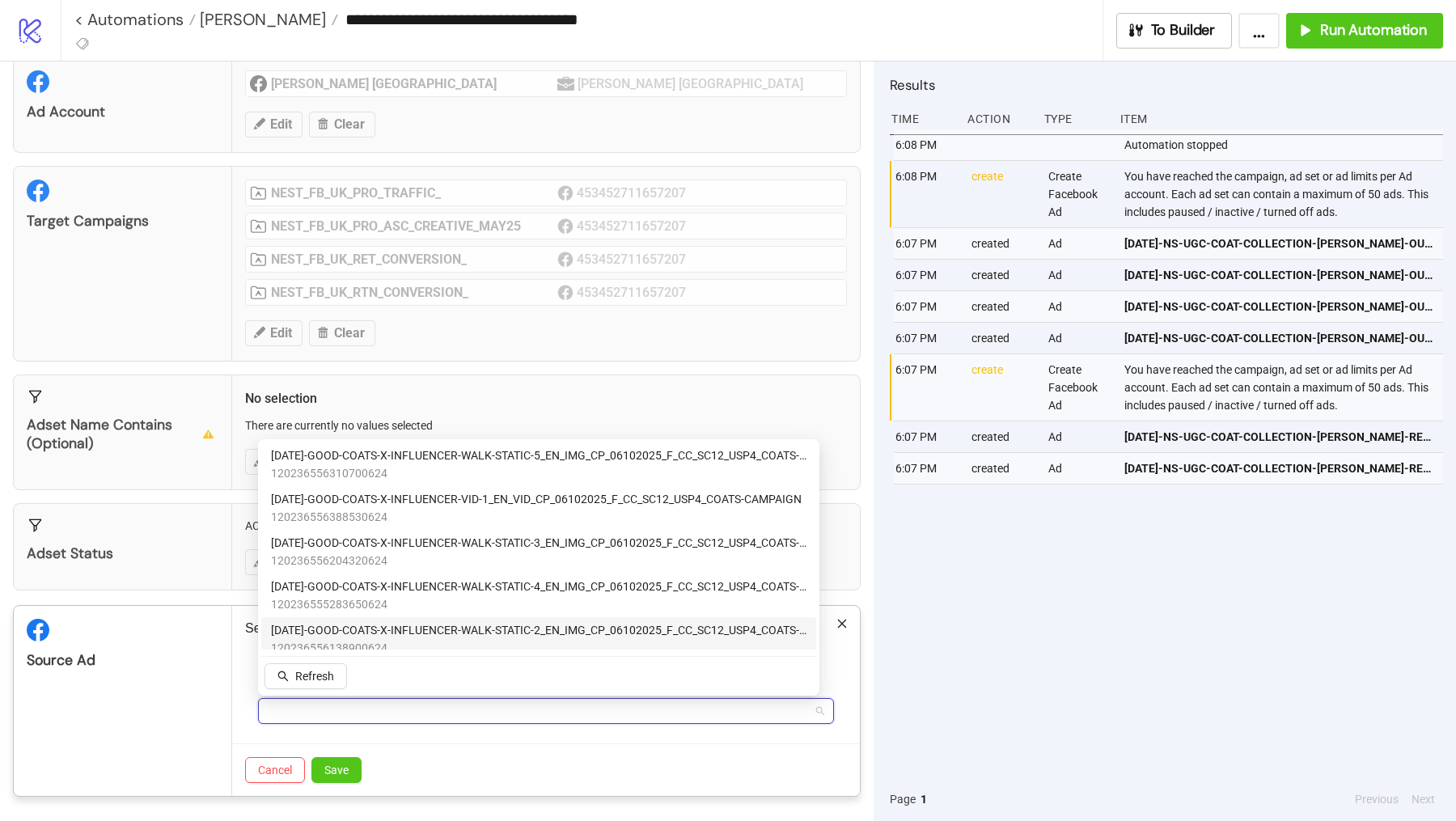
scroll to position [40, 0]
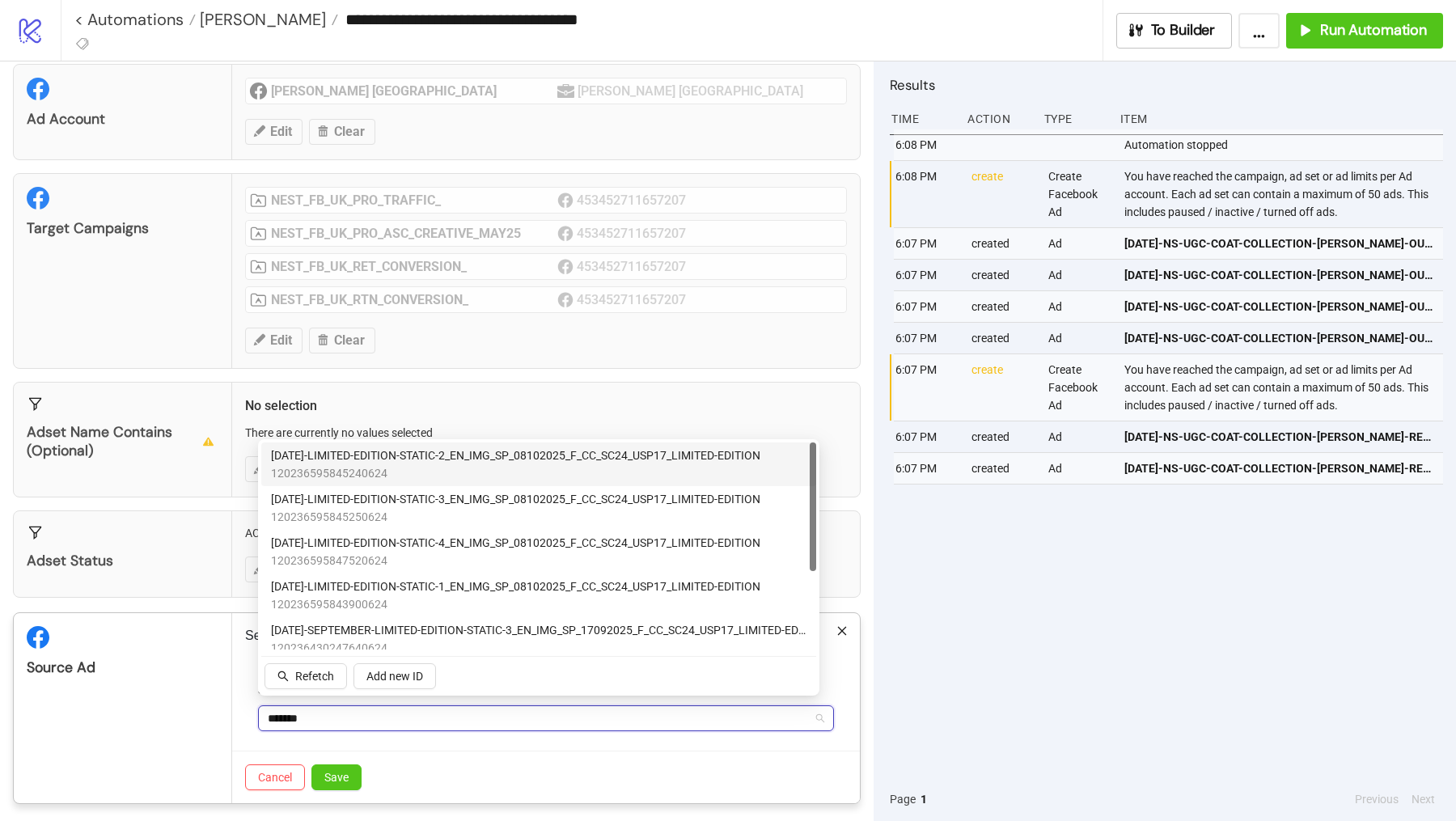
click at [599, 473] on span "120236595845240624" at bounding box center [515, 474] width 489 height 18
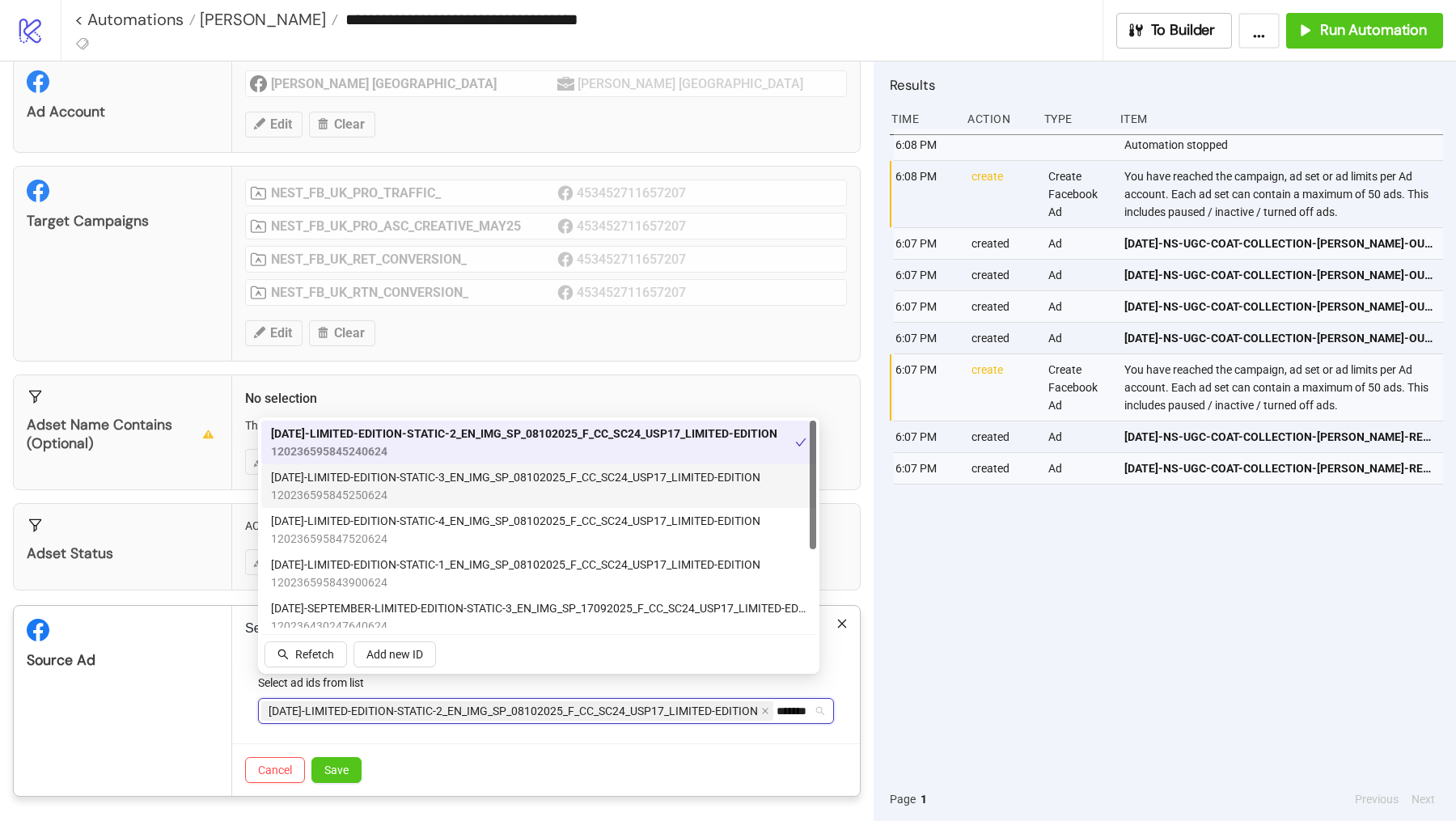
click at [591, 502] on span "120236595845250624" at bounding box center [515, 496] width 489 height 18
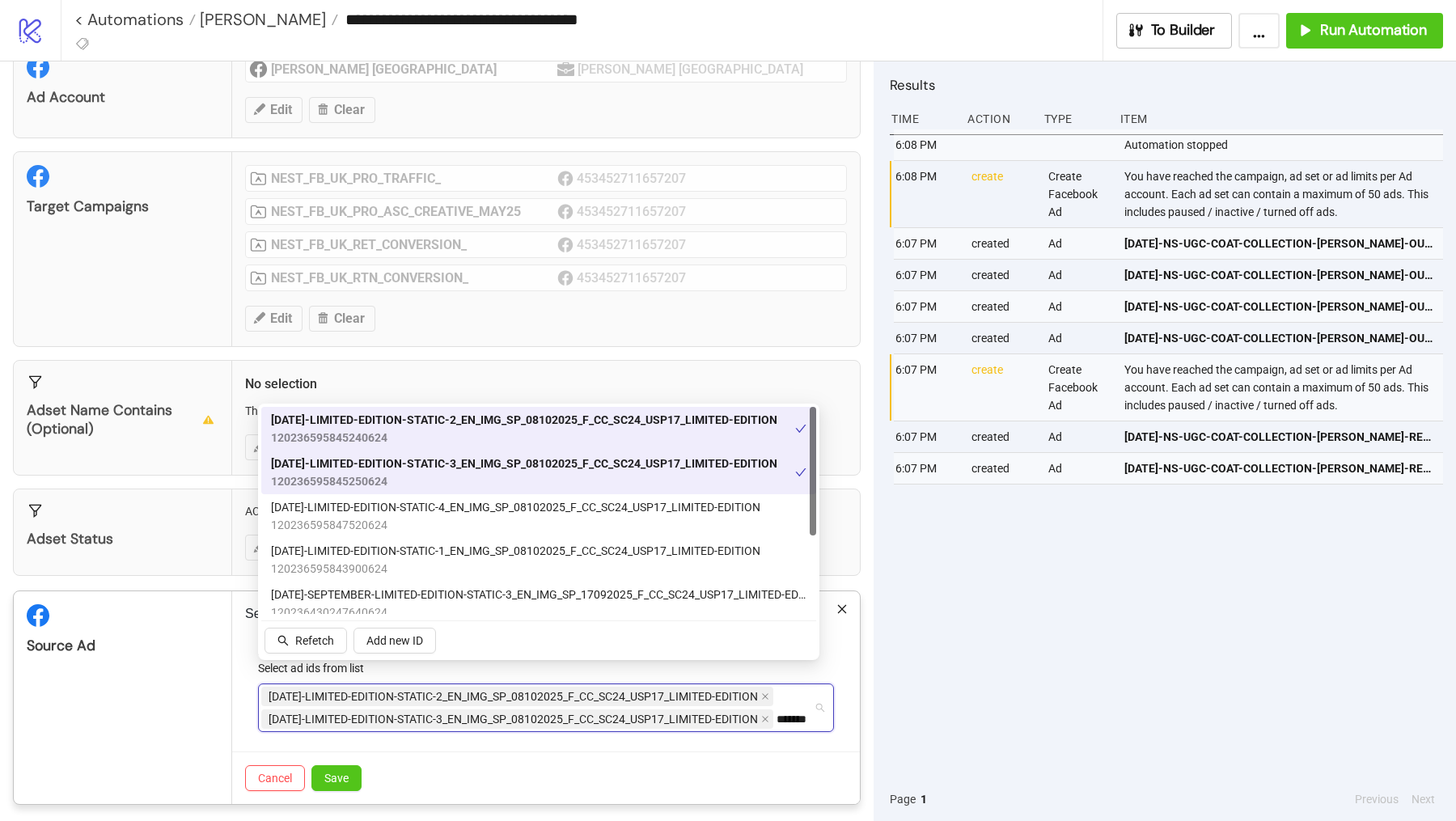
scroll to position [75, 0]
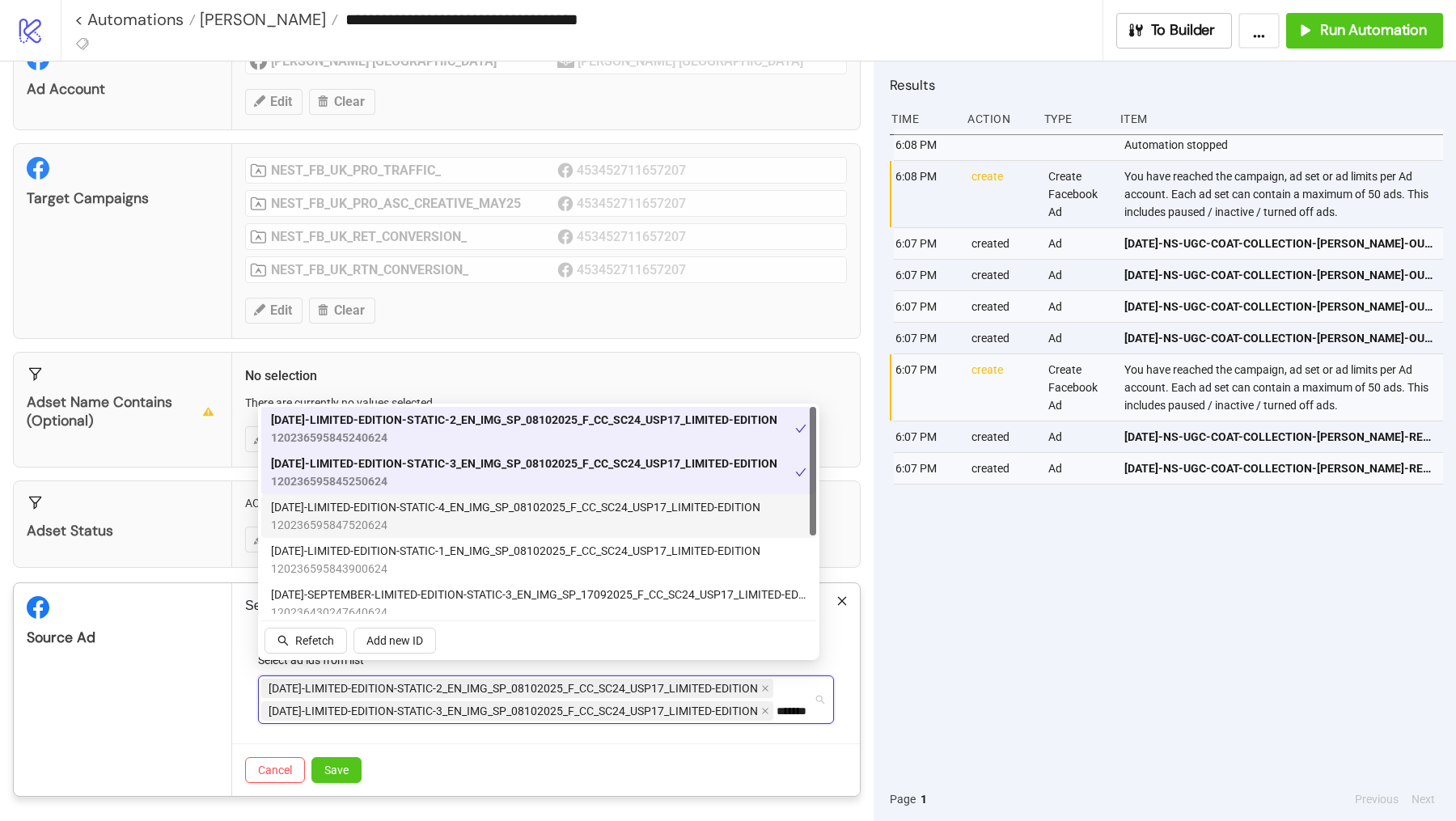
click at [577, 518] on span "120236595847520624" at bounding box center [515, 526] width 489 height 18
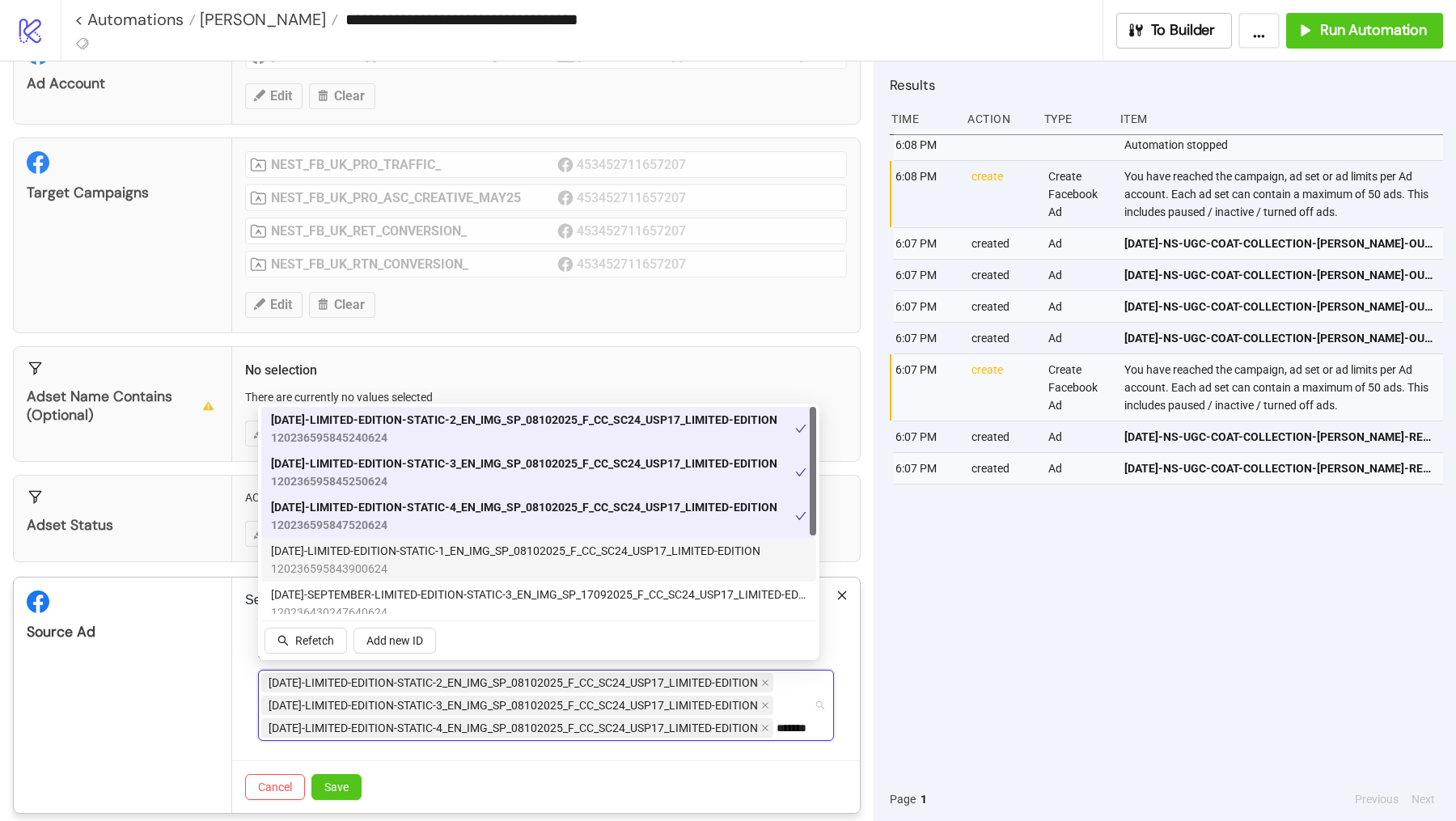
click at [514, 560] on span "120236595843900624" at bounding box center [515, 569] width 489 height 18
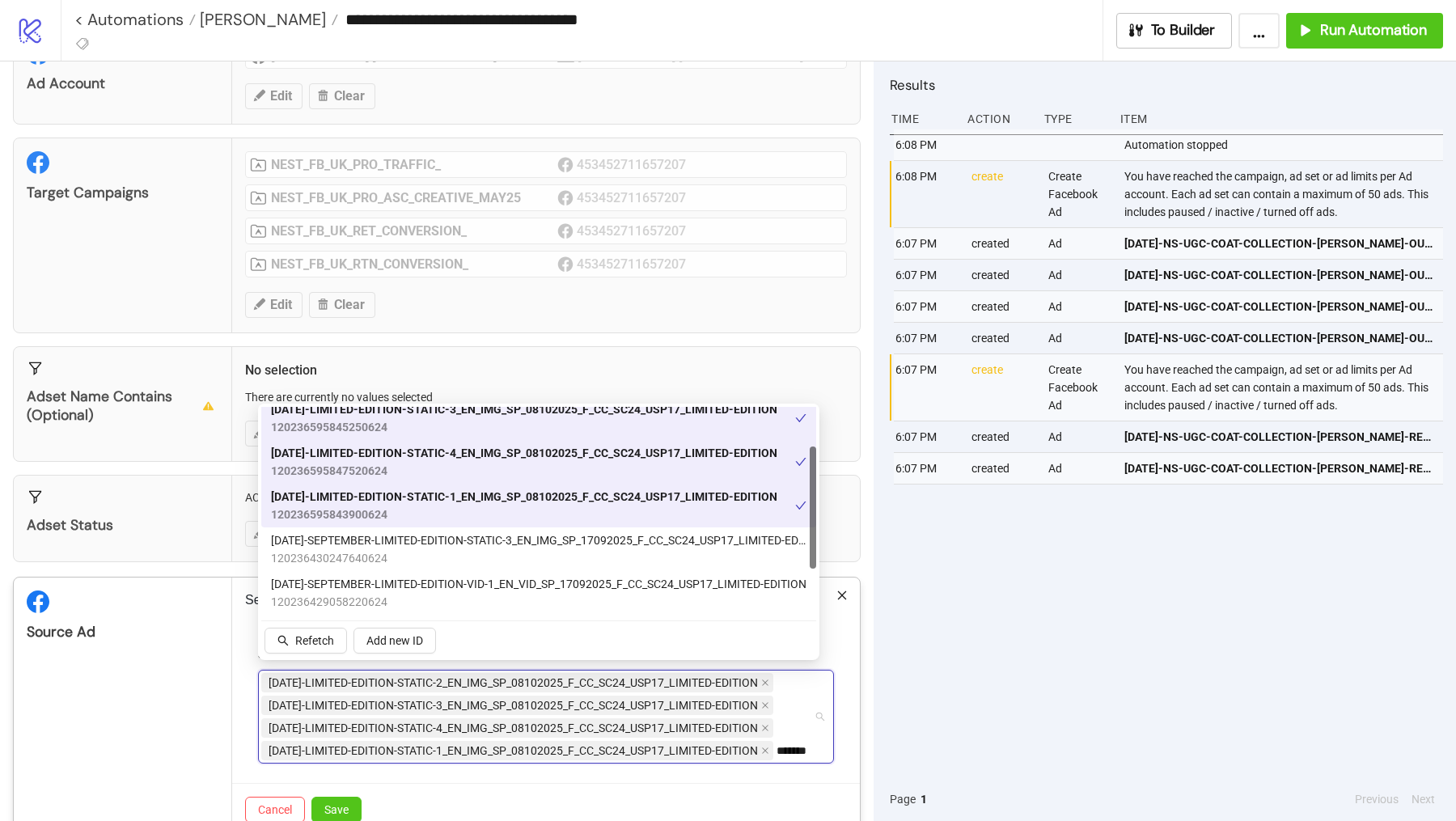
scroll to position [66, 0]
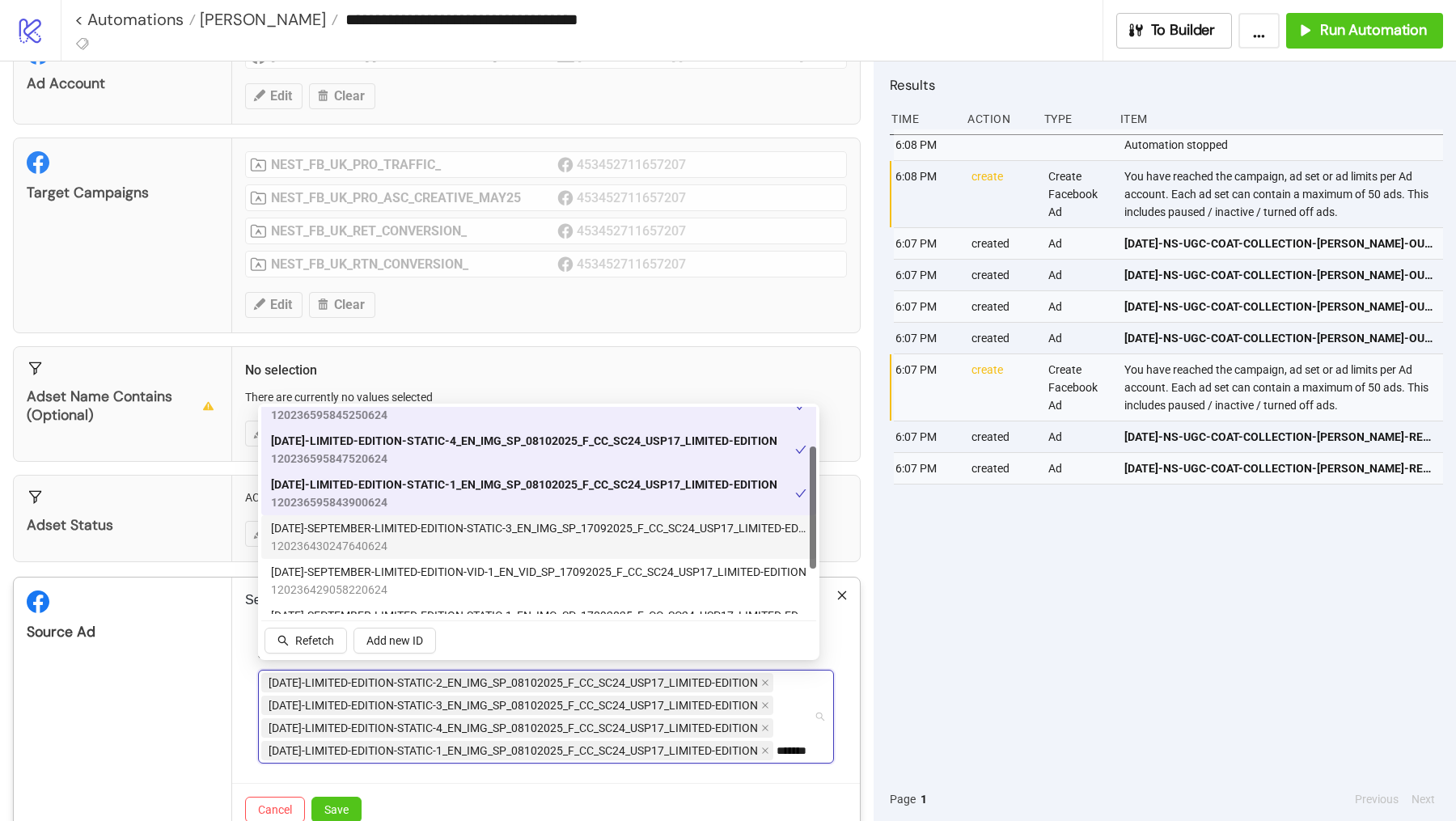
click at [509, 541] on span "120236430247640624" at bounding box center [538, 546] width 535 height 18
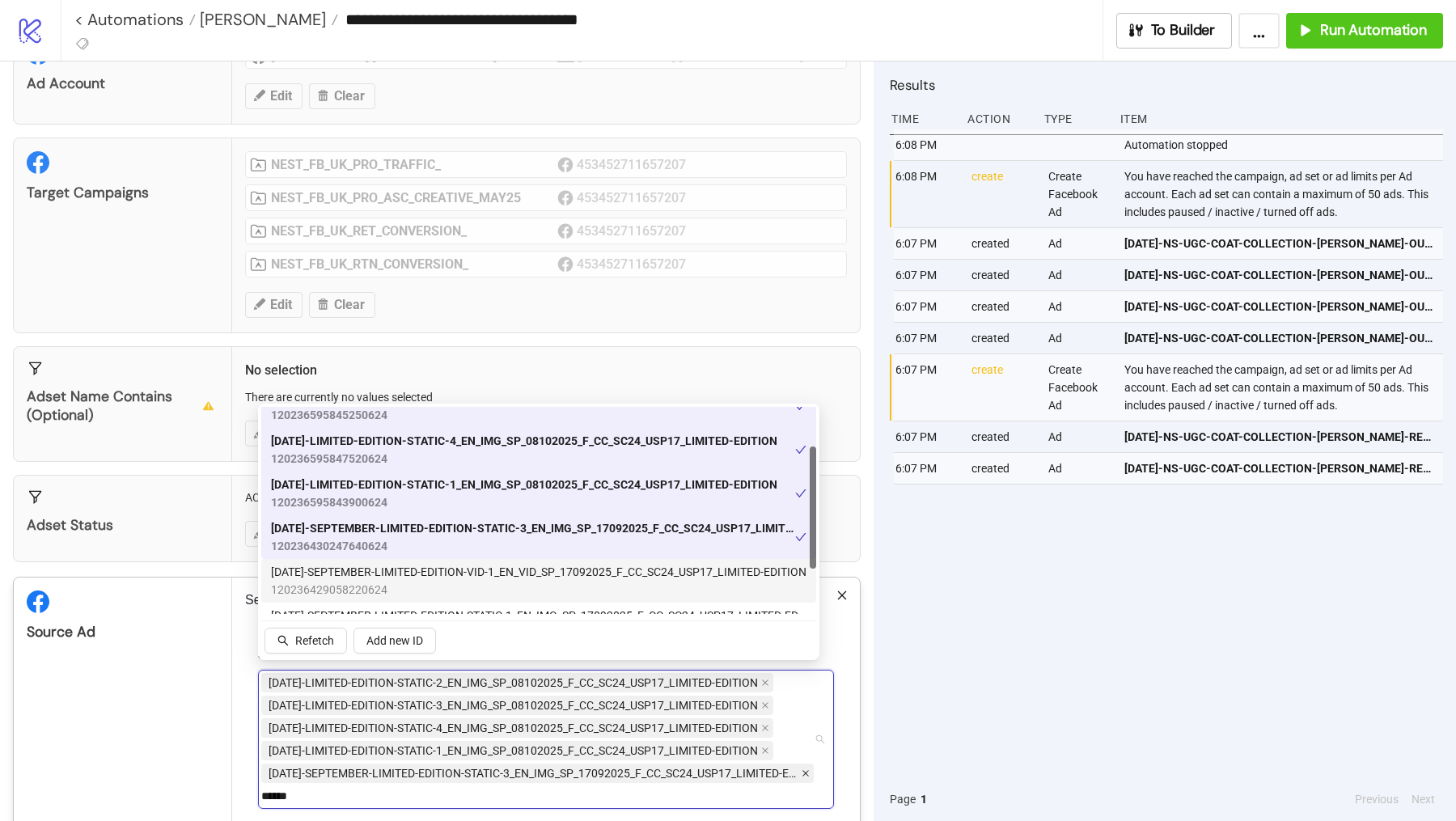
click at [803, 770] on icon "close" at bounding box center [805, 773] width 6 height 6
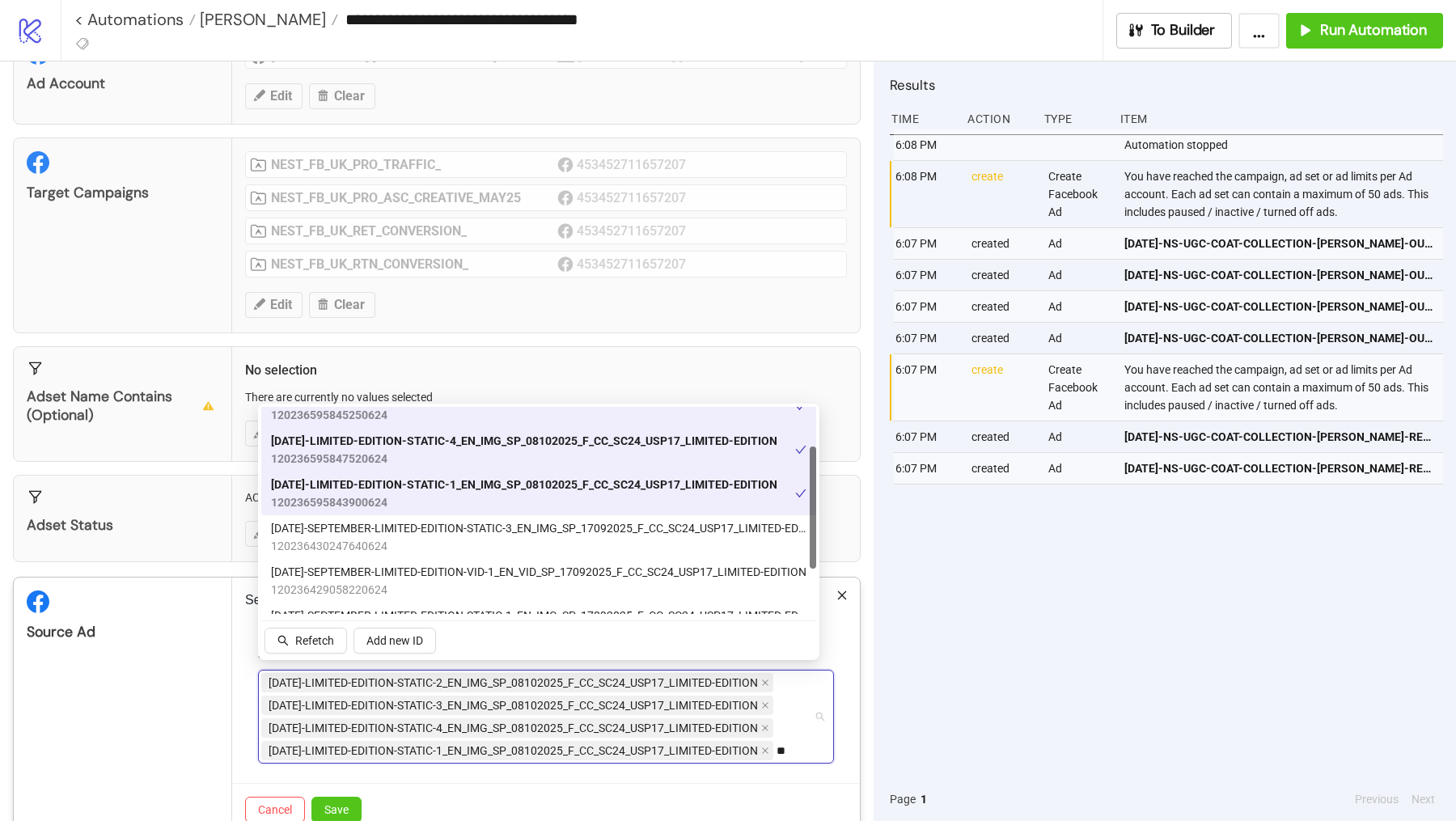
type input "*"
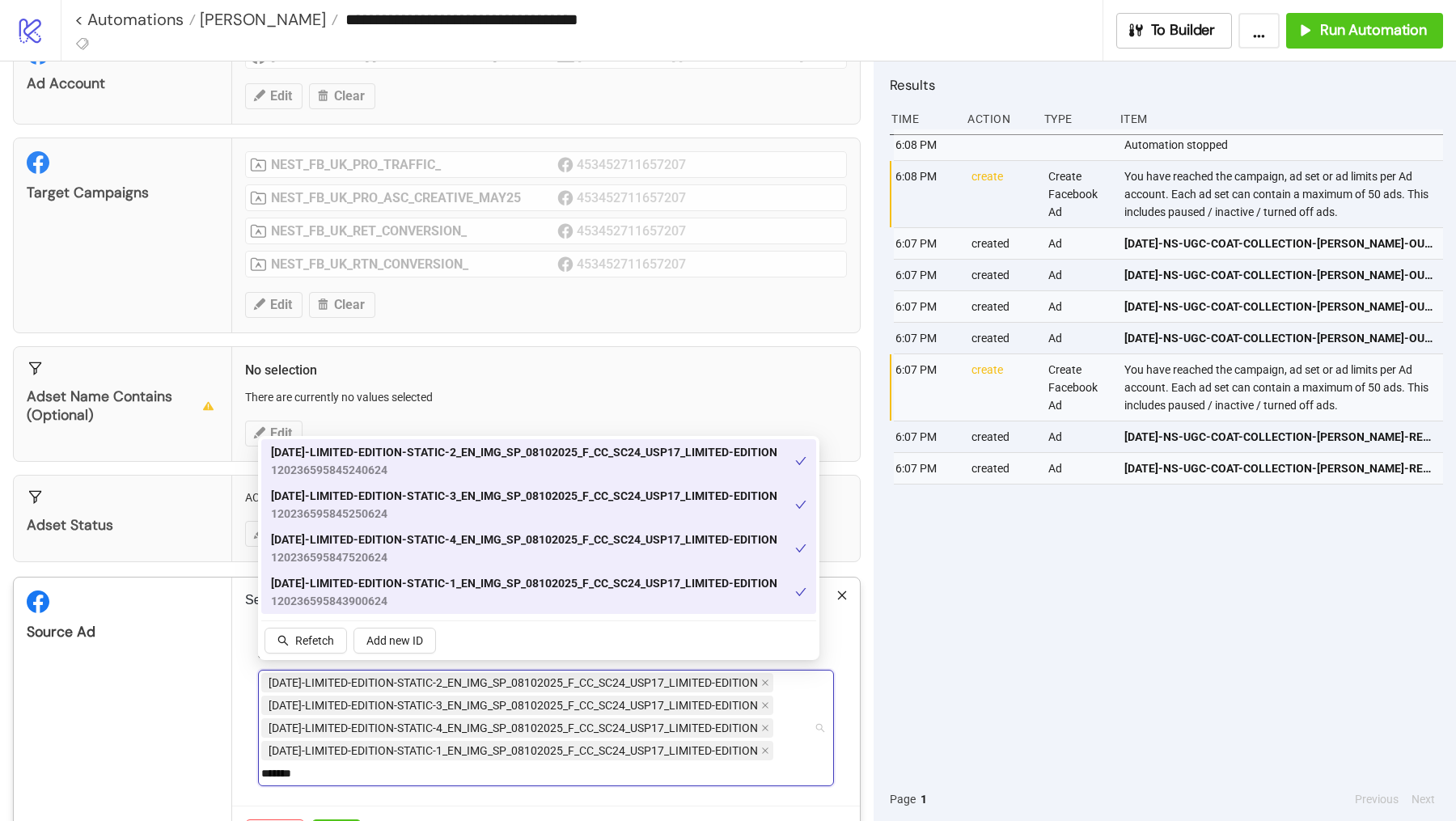
type input "********"
click at [347, 820] on div "Cancel Save" at bounding box center [545, 832] width 628 height 53
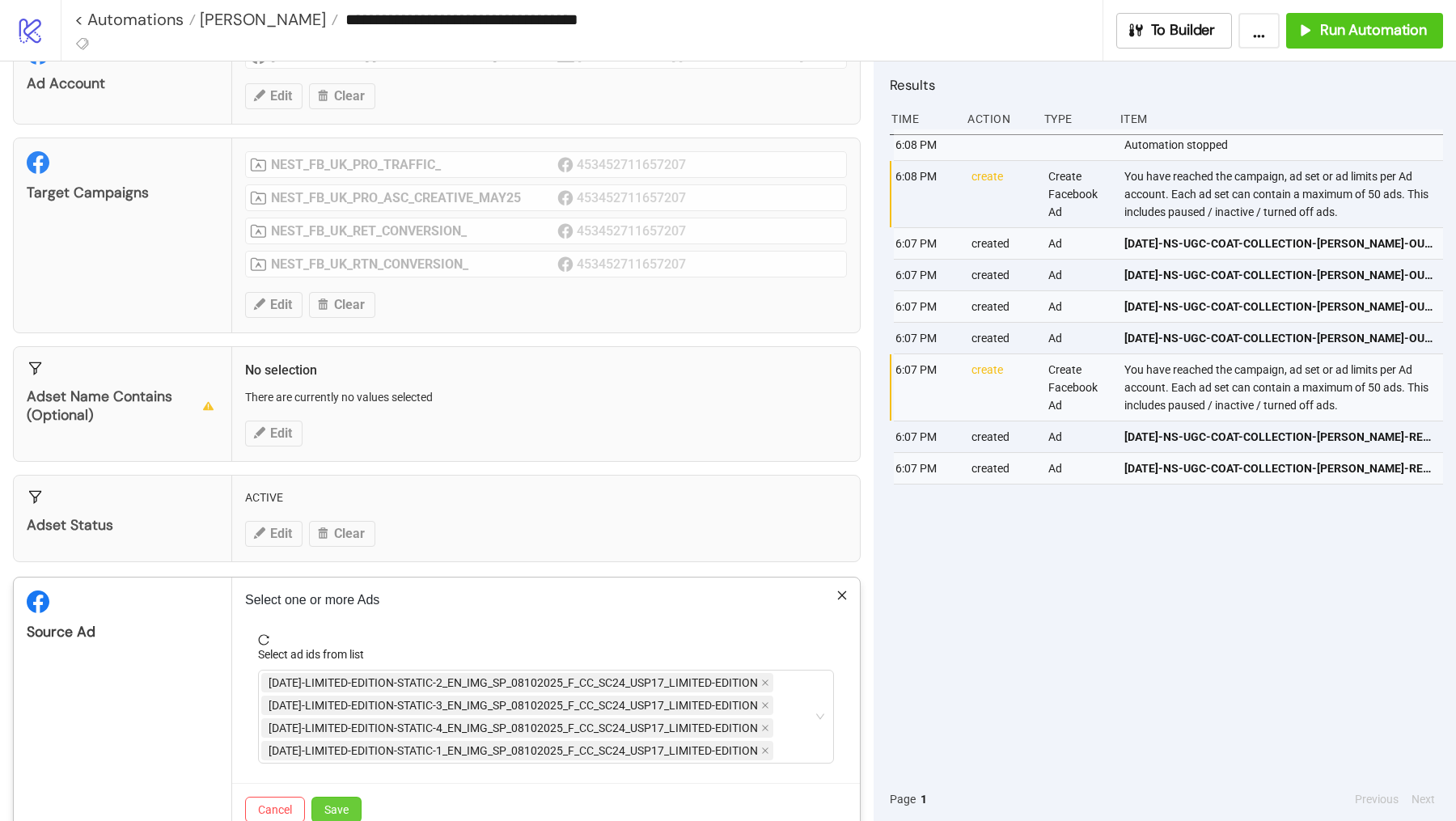
click at [342, 796] on button "Save" at bounding box center [336, 809] width 50 height 25
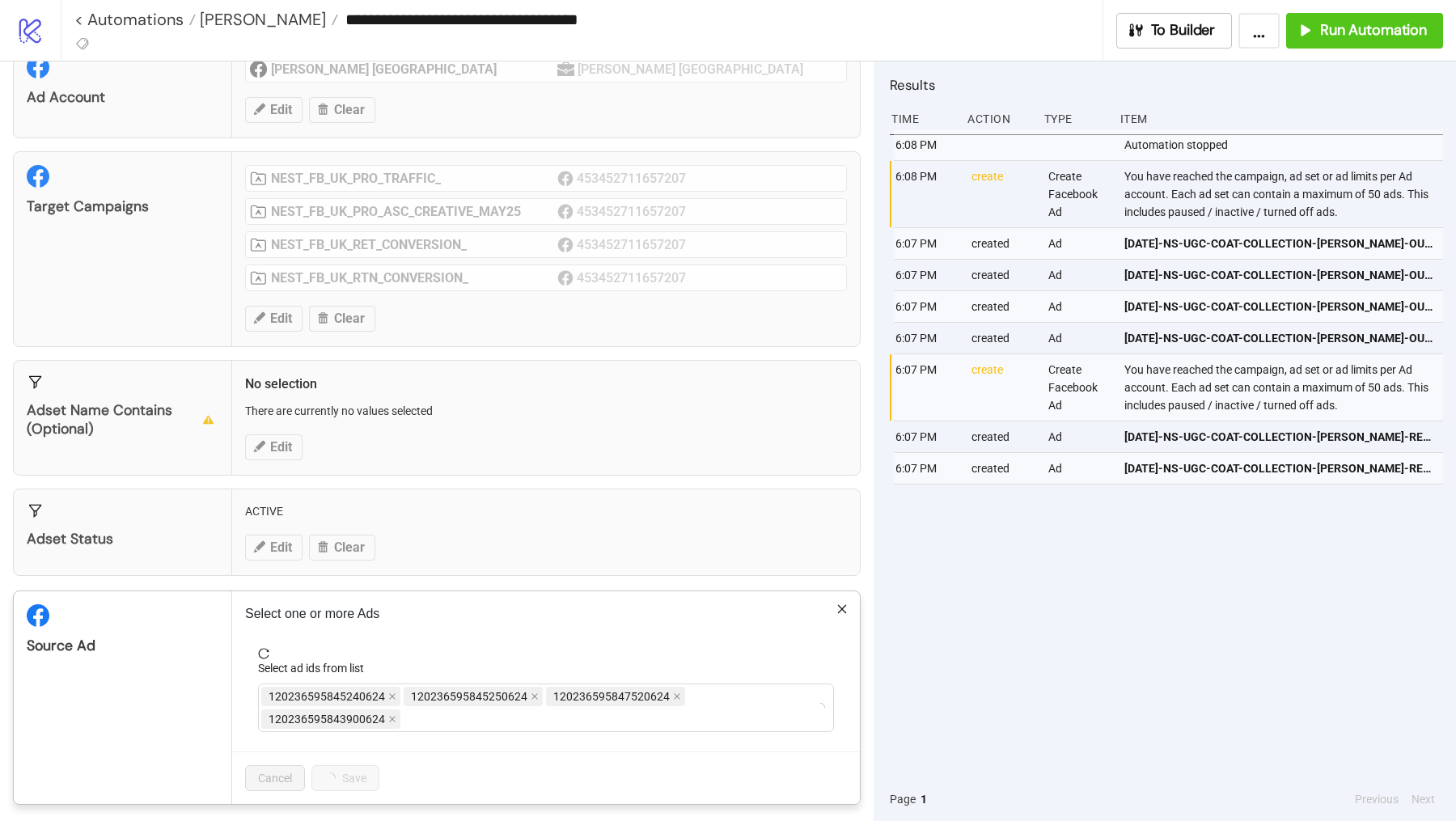
scroll to position [41, 0]
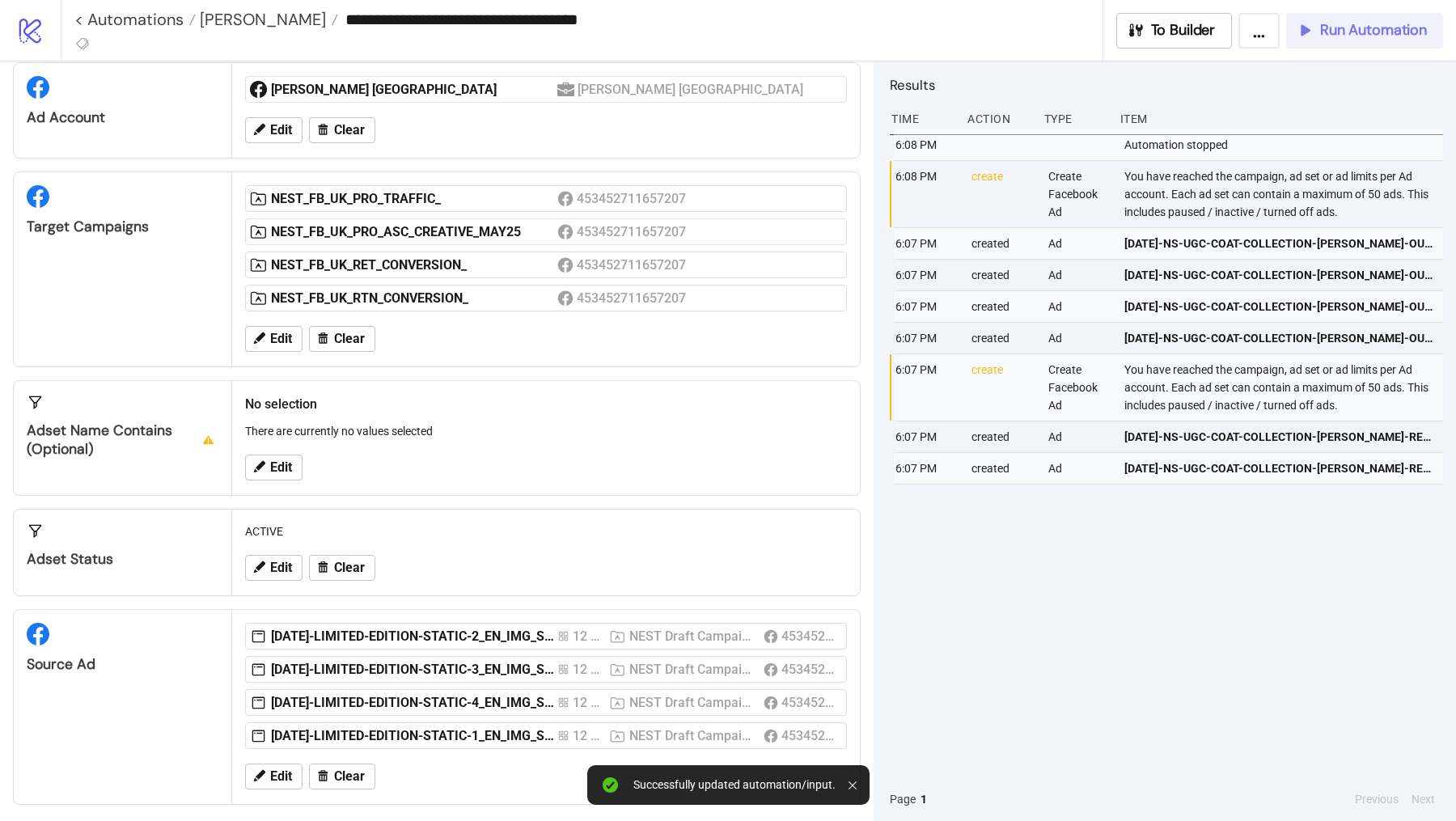
click at [1332, 35] on span "Run Automation" at bounding box center [1372, 30] width 106 height 18
